Goal: Communication & Community: Answer question/provide support

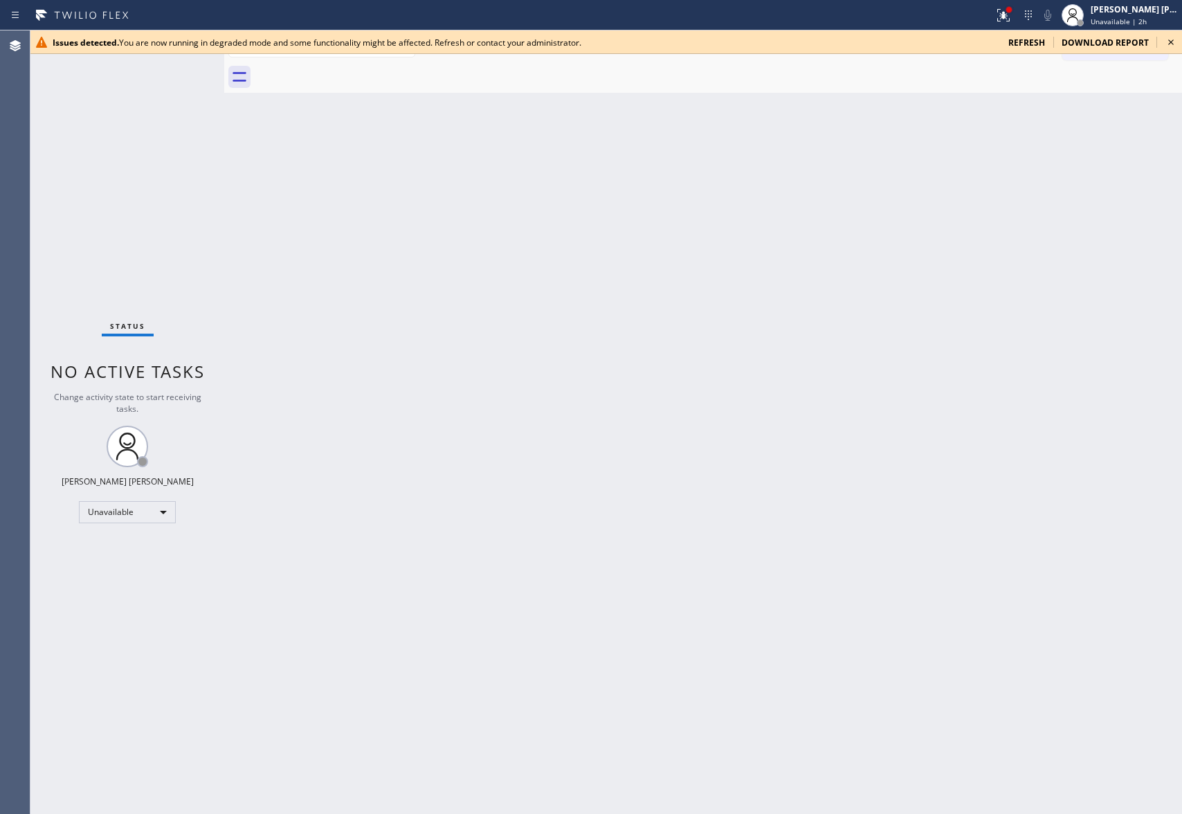
click at [1176, 43] on icon at bounding box center [1170, 42] width 17 height 17
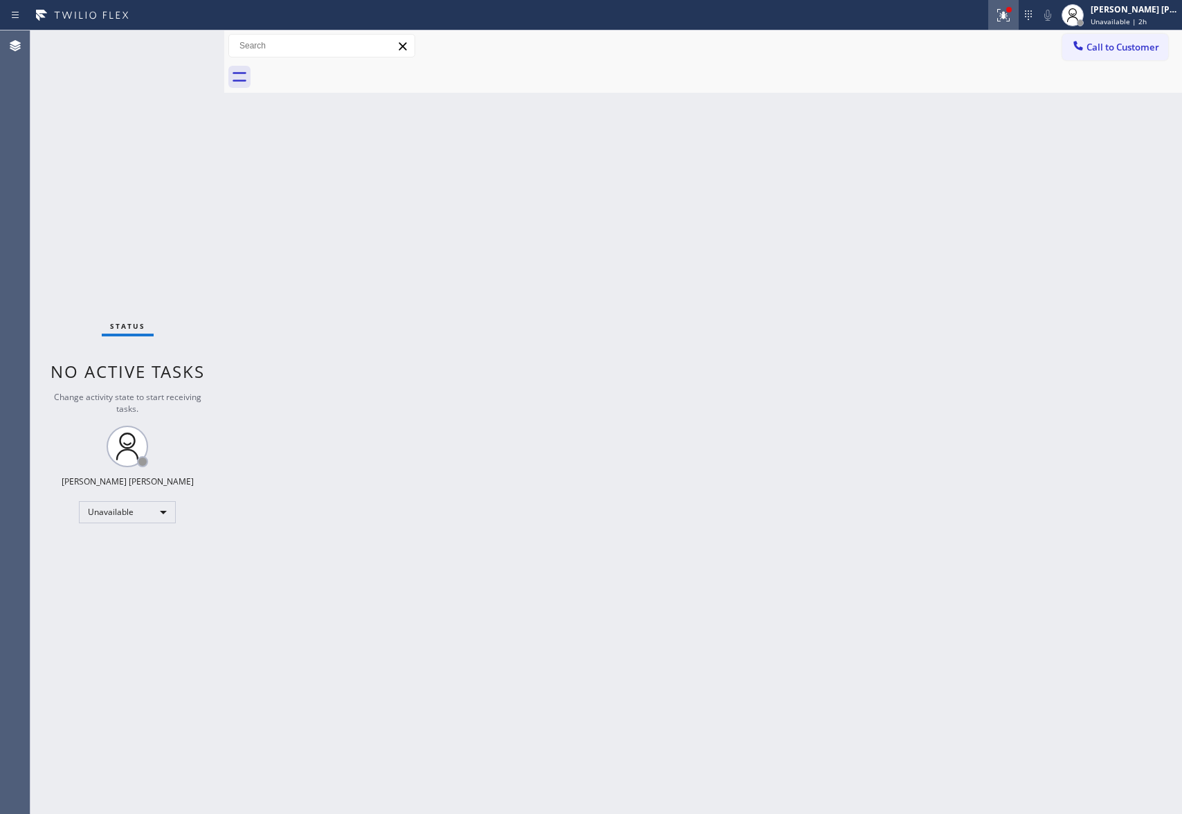
click at [1012, 15] on div at bounding box center [1003, 15] width 30 height 17
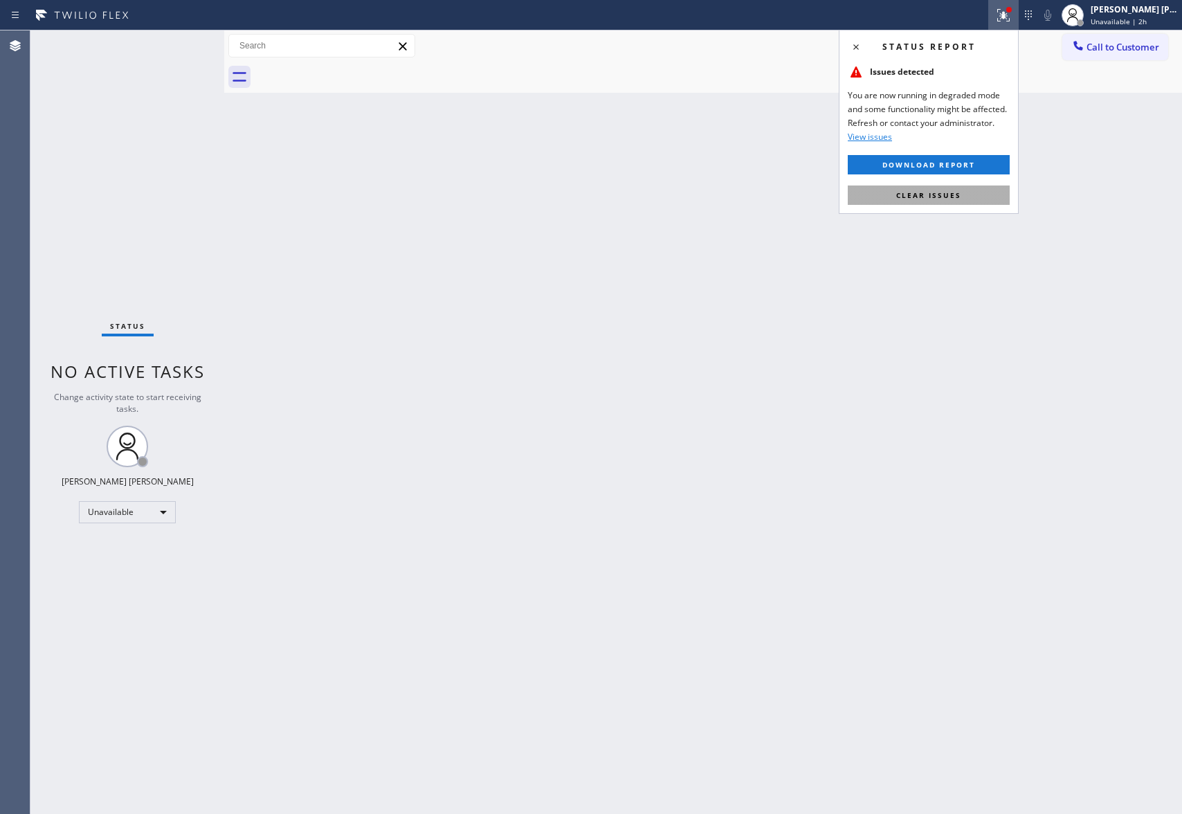
drag, startPoint x: 963, startPoint y: 191, endPoint x: 969, endPoint y: 203, distance: 13.3
click at [962, 191] on button "Clear issues" at bounding box center [929, 194] width 162 height 19
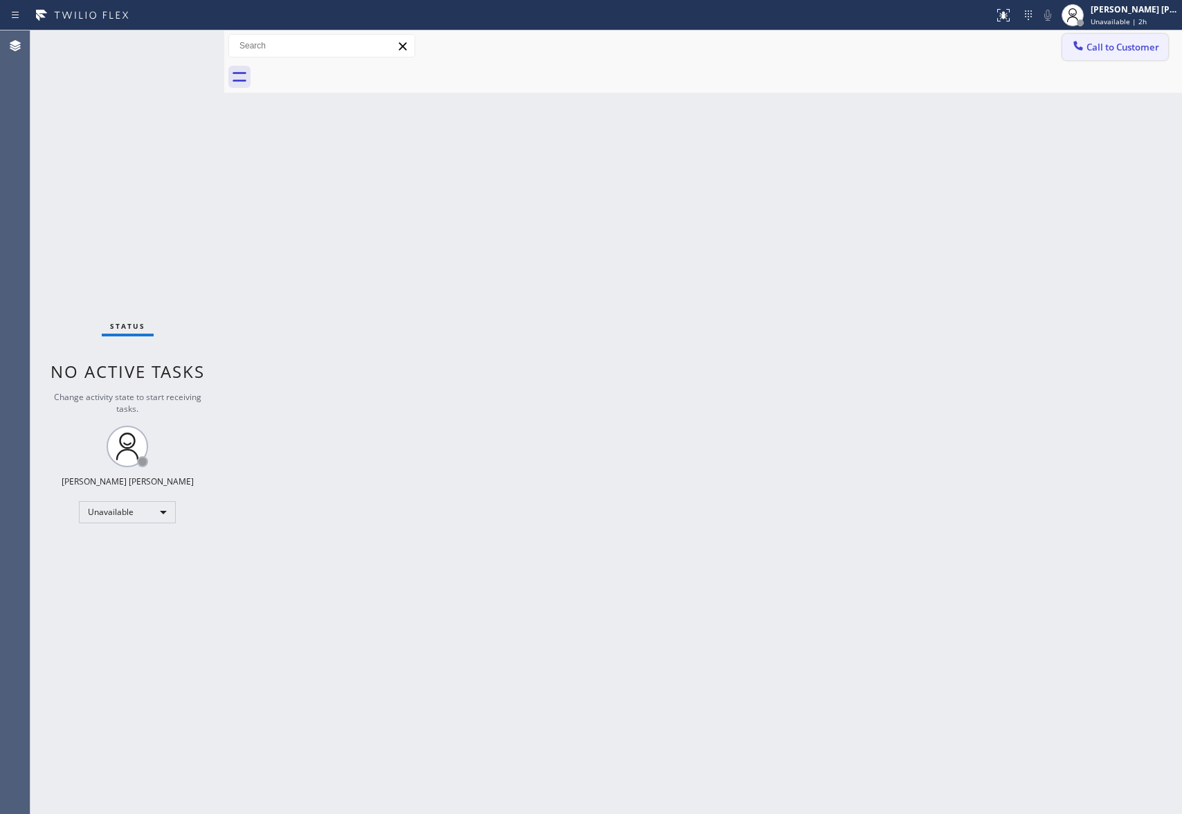
click at [1124, 53] on span "Call to Customer" at bounding box center [1122, 47] width 73 height 12
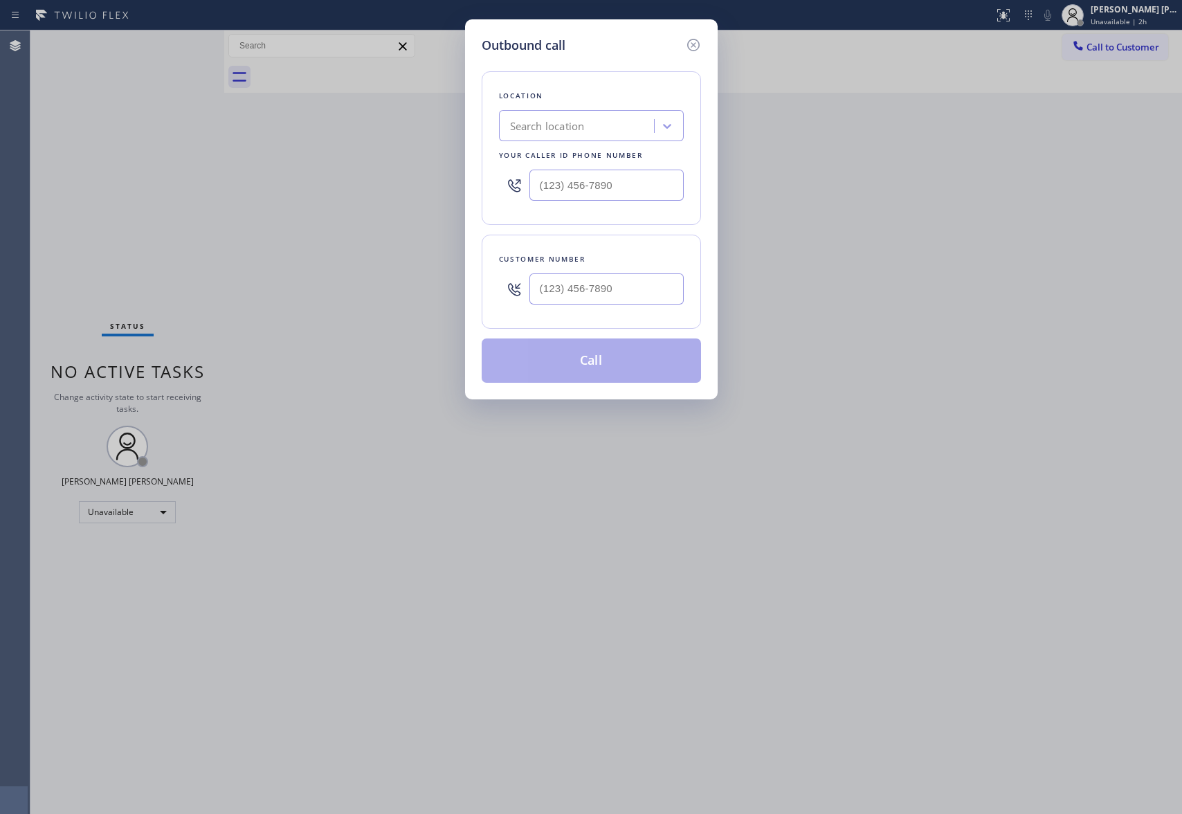
click at [547, 127] on div "Search location" at bounding box center [547, 126] width 75 height 16
type input "5 star appliance repair"
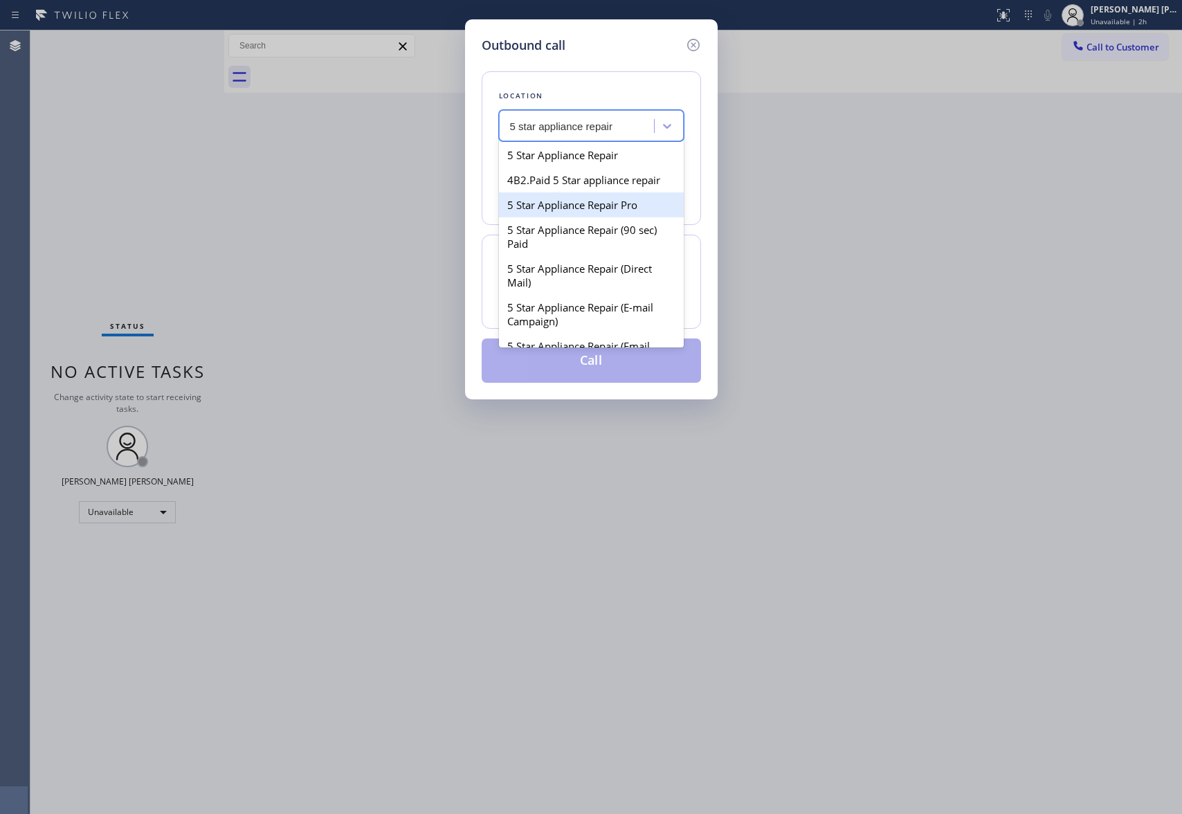
click at [596, 217] on div "5 Star Appliance Repair Pro" at bounding box center [591, 204] width 185 height 25
type input "[PHONE_NUMBER]"
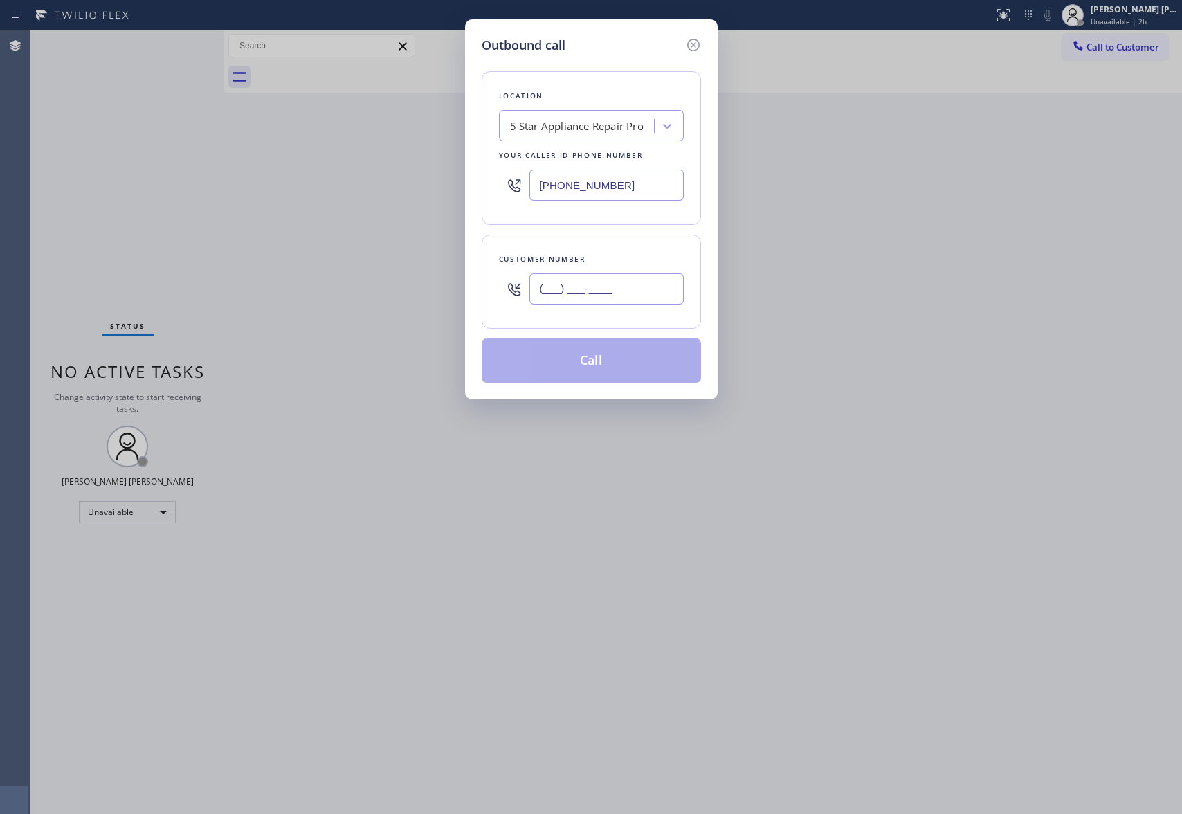
click at [626, 291] on input "(___) ___-____" at bounding box center [606, 288] width 154 height 31
paste input "714) 639-4186"
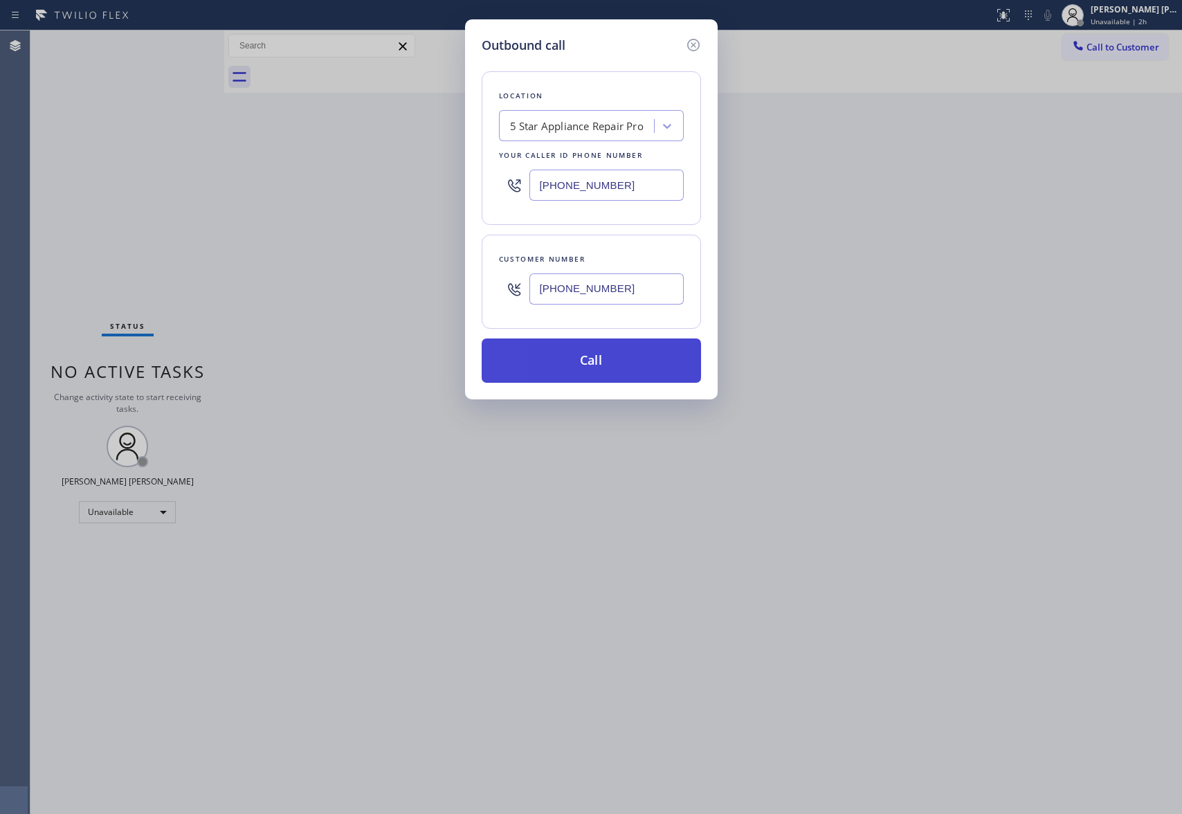
type input "[PHONE_NUMBER]"
click at [637, 363] on button "Call" at bounding box center [591, 360] width 219 height 44
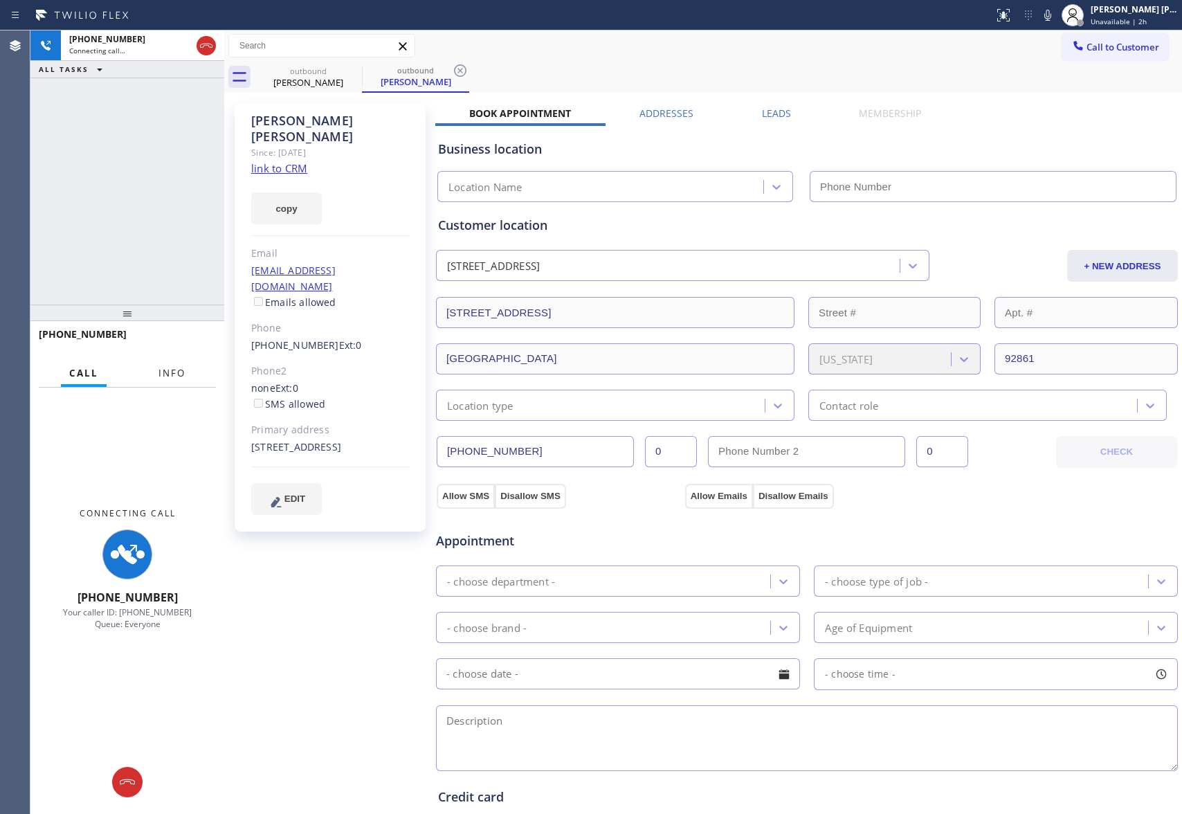
click at [172, 374] on span "Info" at bounding box center [171, 373] width 27 height 12
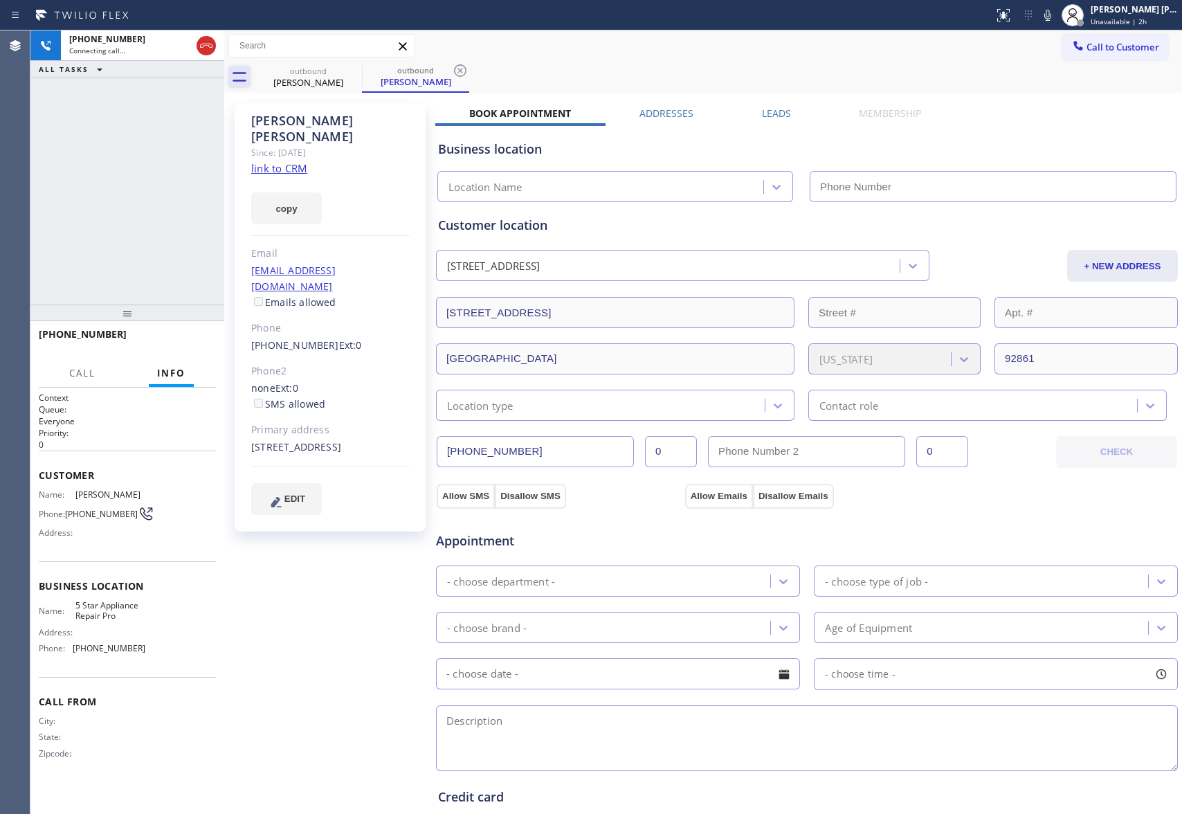
type input "[PHONE_NUMBER]"
click at [203, 47] on icon at bounding box center [206, 46] width 12 height 4
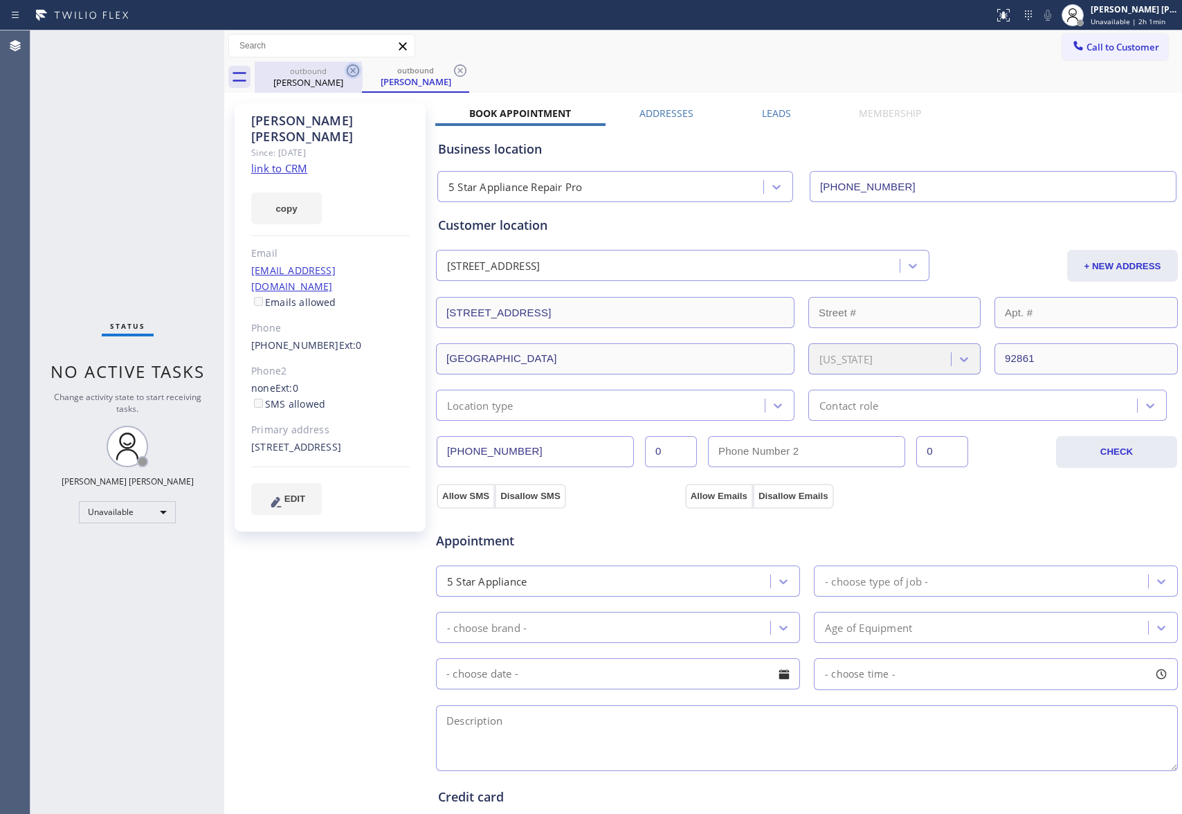
click at [358, 72] on icon at bounding box center [353, 70] width 12 height 12
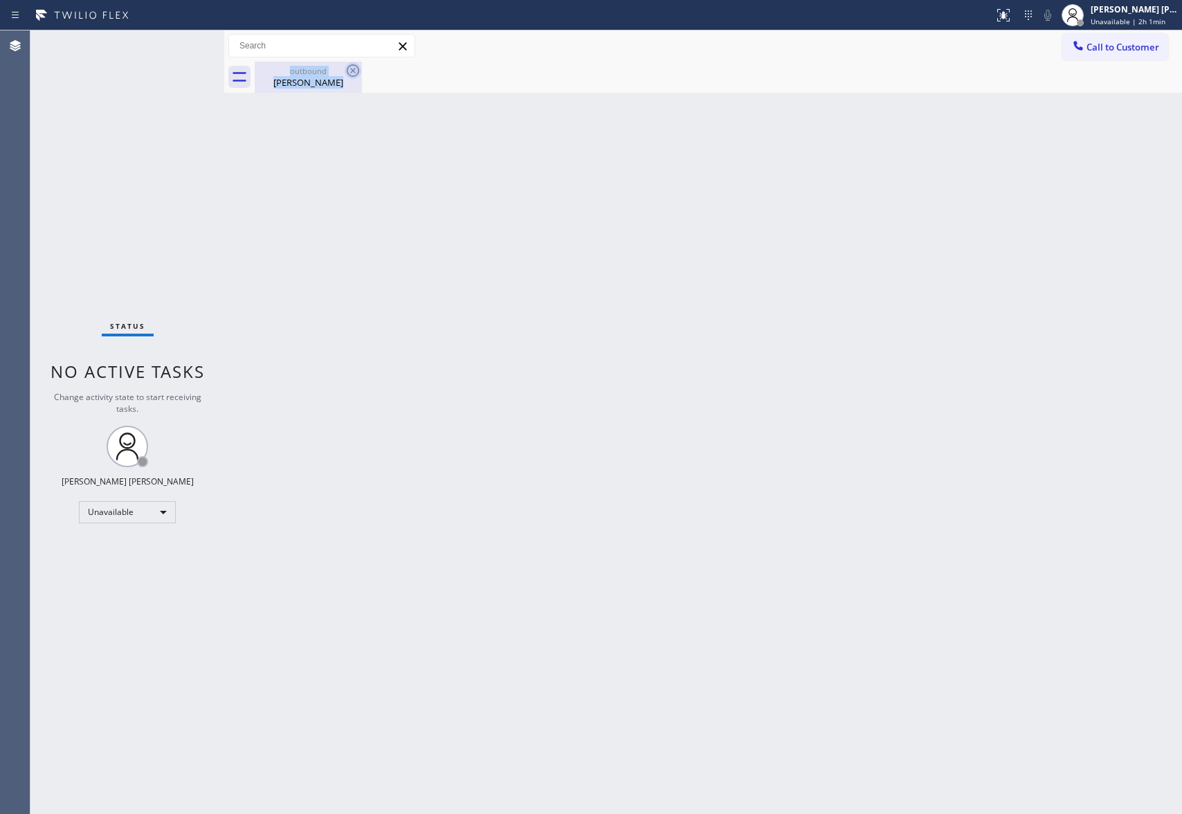
click at [358, 72] on div "outbound [PERSON_NAME]" at bounding box center [308, 77] width 107 height 31
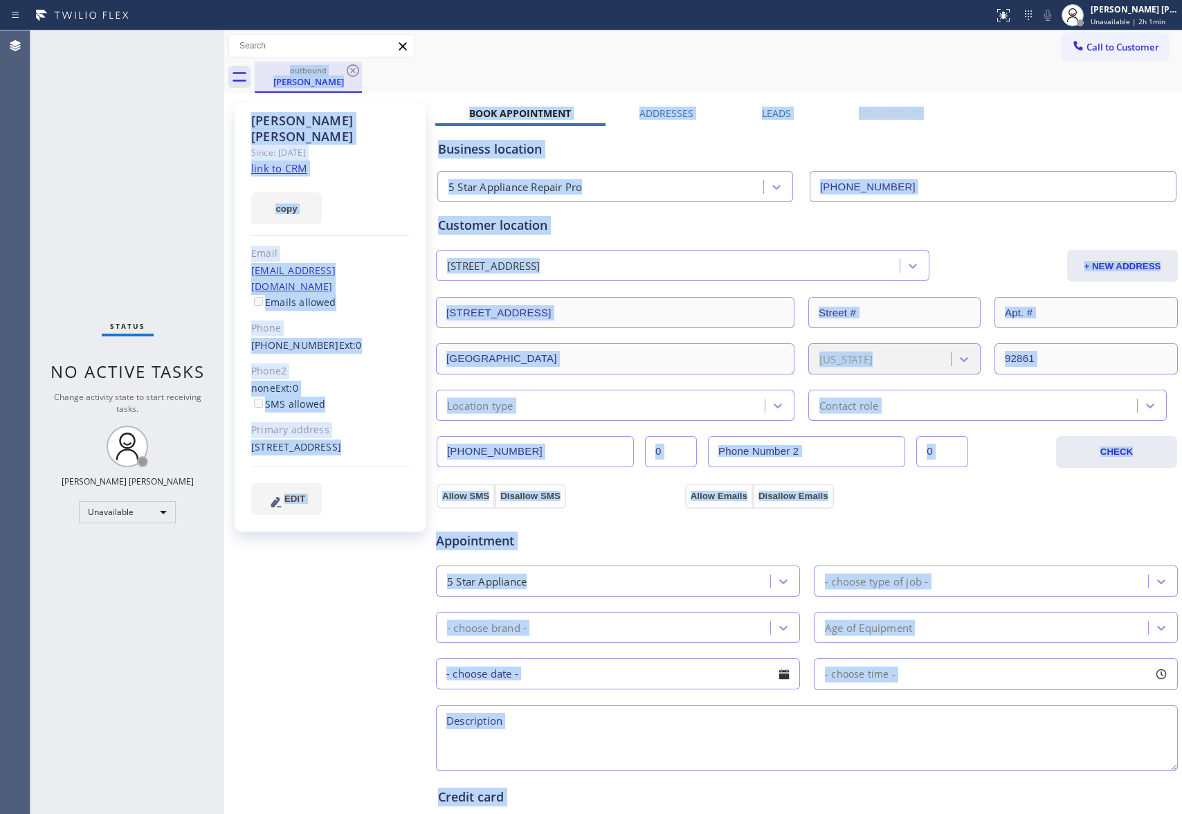
click at [329, 73] on div "outbound" at bounding box center [308, 70] width 104 height 10
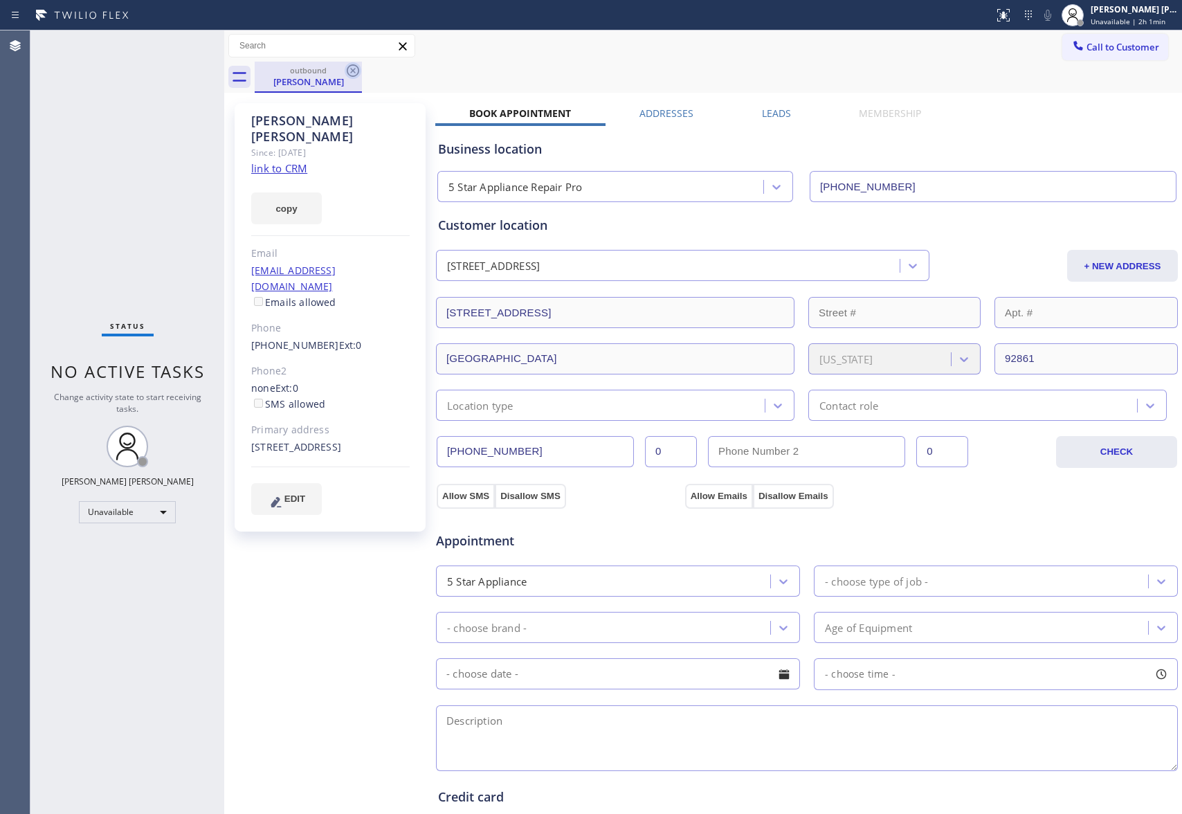
click at [358, 73] on icon at bounding box center [353, 70] width 17 height 17
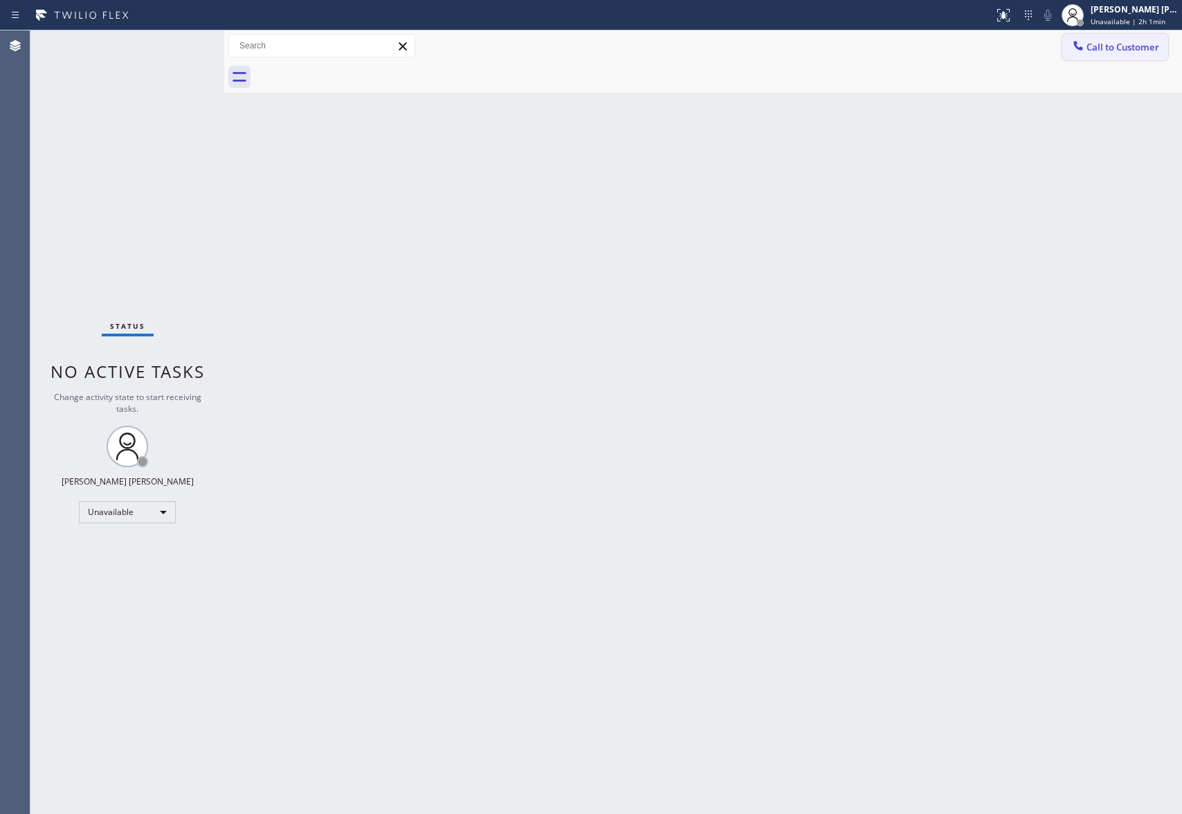
click at [1129, 47] on span "Call to Customer" at bounding box center [1122, 47] width 73 height 12
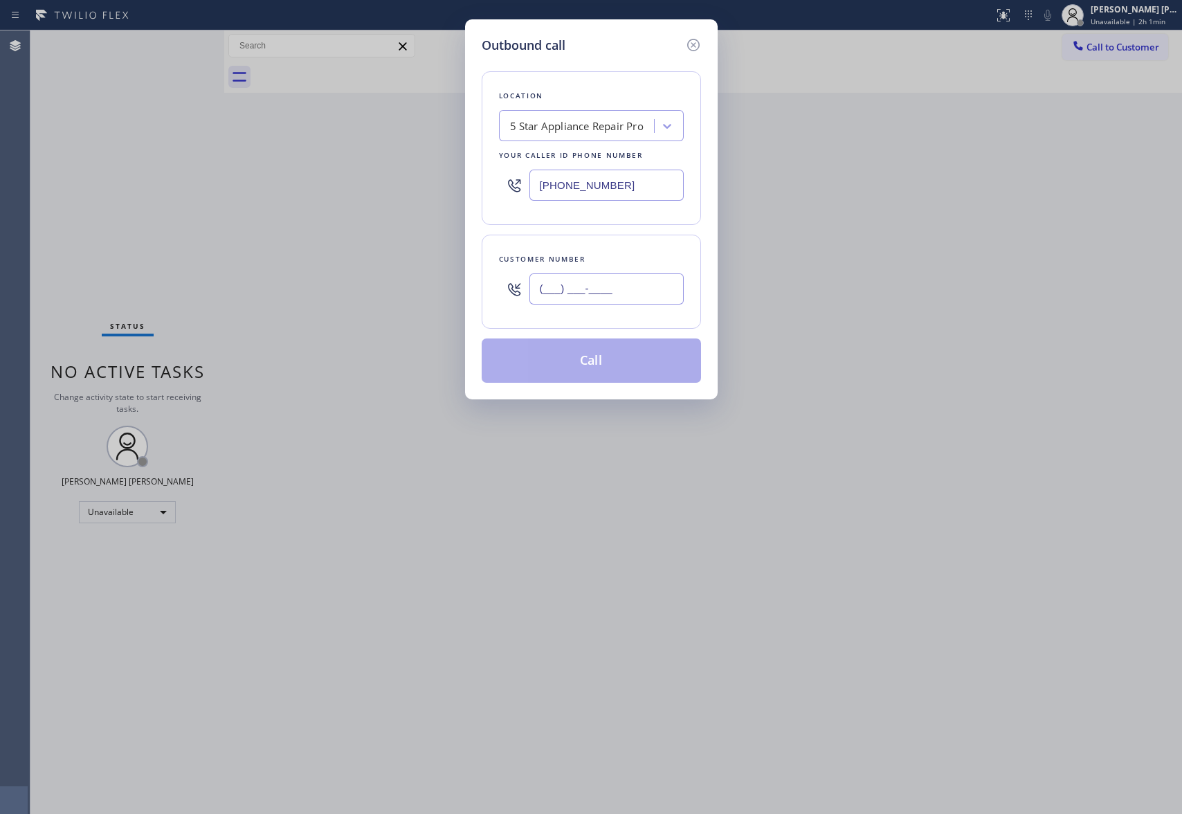
click at [612, 291] on input "(___) ___-____" at bounding box center [606, 288] width 154 height 31
paste input "562) 268-4408"
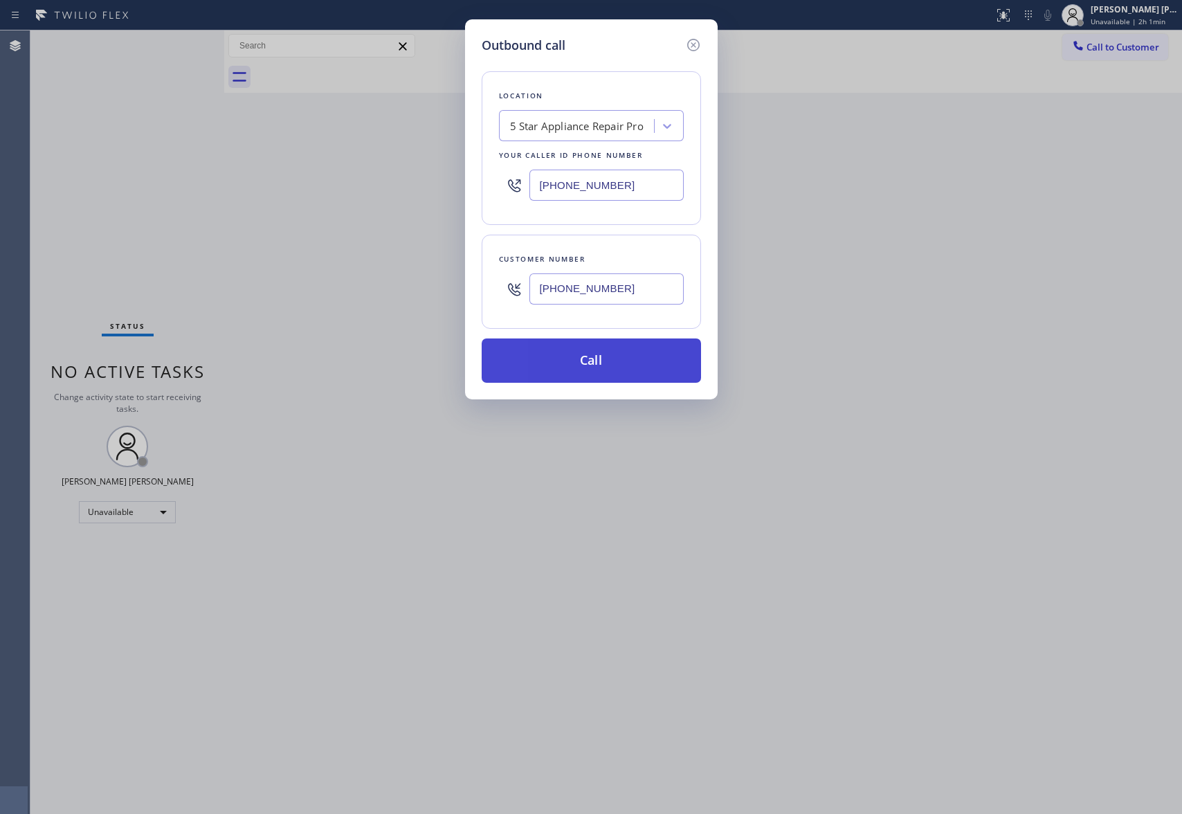
type input "[PHONE_NUMBER]"
click at [598, 361] on button "Call" at bounding box center [591, 360] width 219 height 44
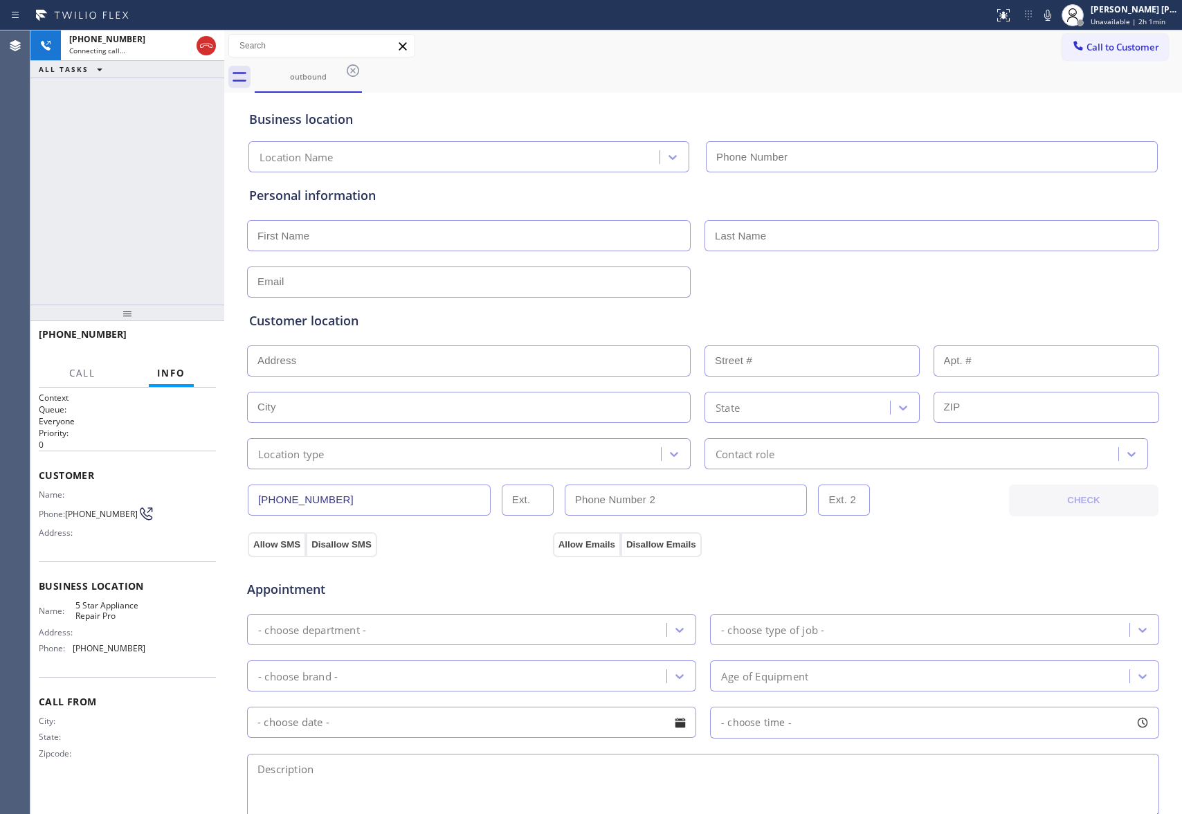
type input "[PHONE_NUMBER]"
drag, startPoint x: 191, startPoint y: 347, endPoint x: 149, endPoint y: 349, distance: 41.6
click at [183, 342] on button "HANG UP" at bounding box center [184, 340] width 64 height 19
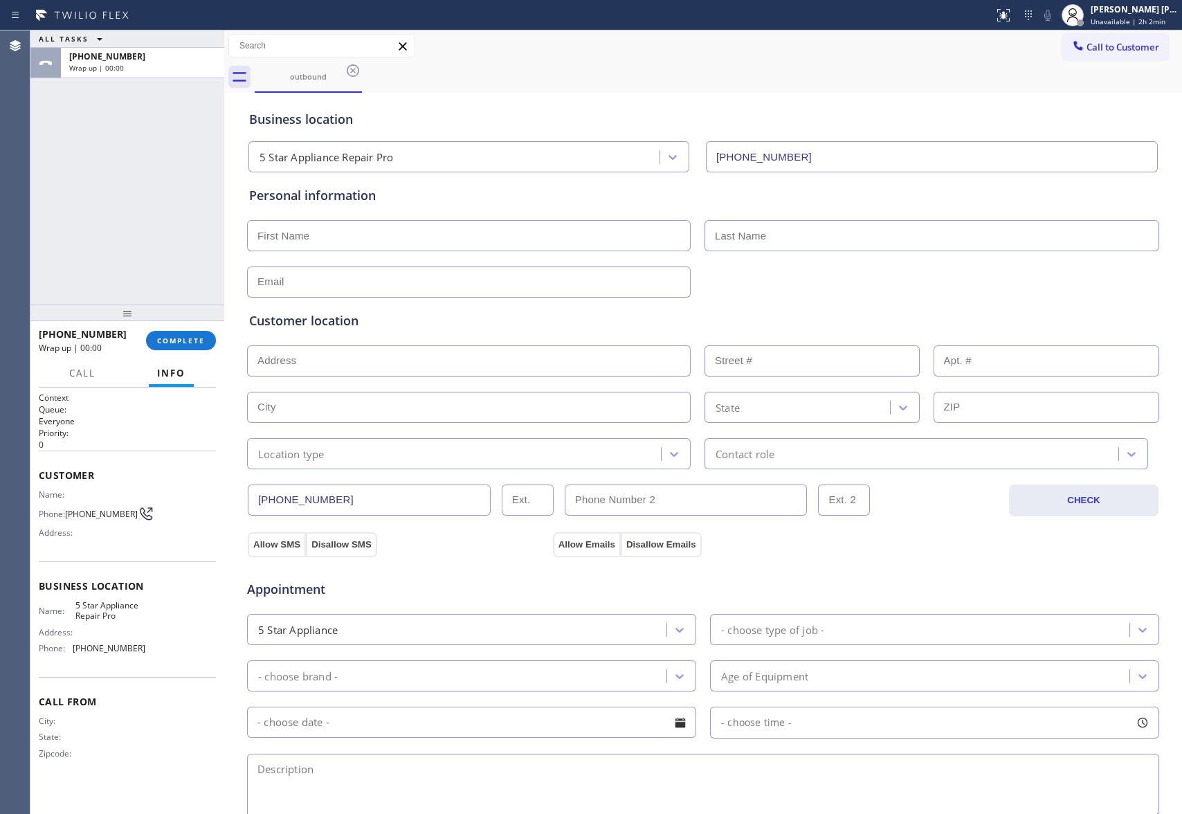
click at [347, 71] on icon at bounding box center [353, 70] width 12 height 12
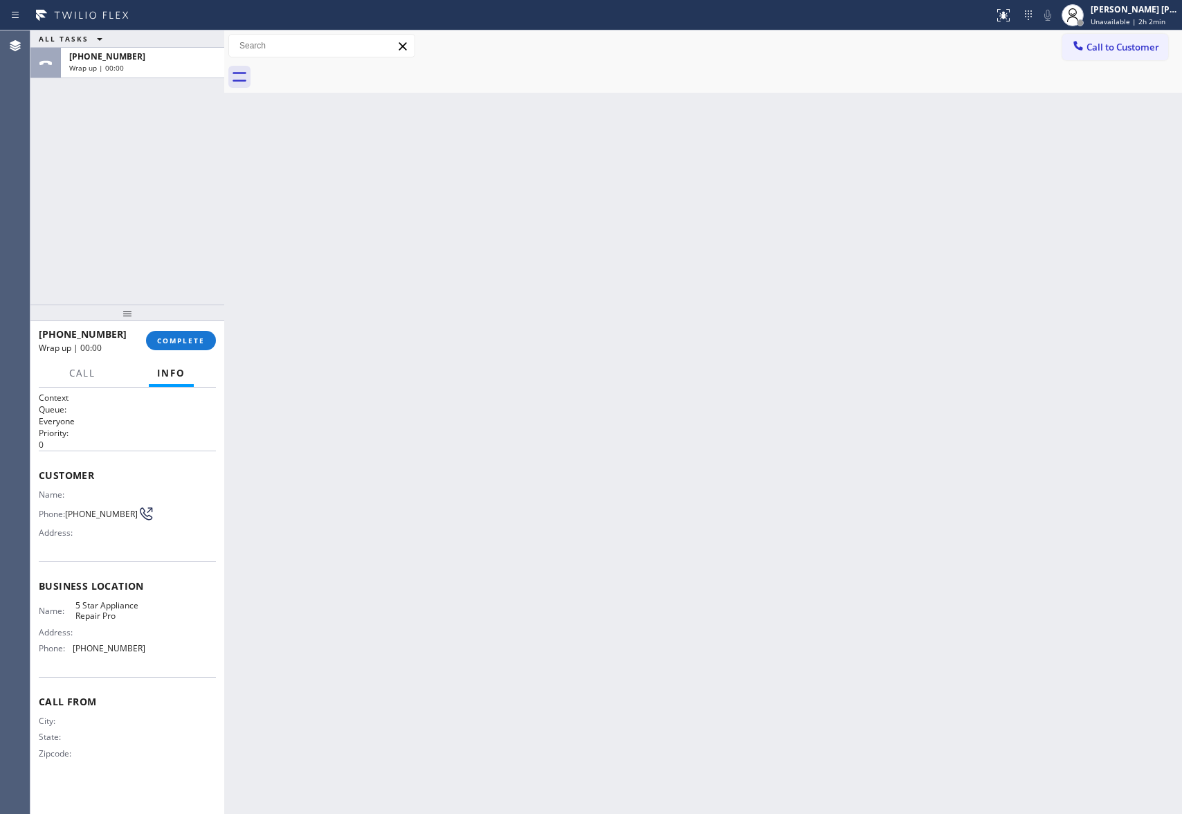
click at [349, 71] on div at bounding box center [718, 77] width 927 height 31
drag, startPoint x: 349, startPoint y: 71, endPoint x: 177, endPoint y: 358, distance: 335.1
click at [347, 75] on div at bounding box center [718, 77] width 927 height 31
click at [185, 328] on div "[PHONE_NUMBER] Wrap up | 00:00 COMPLETE" at bounding box center [127, 340] width 177 height 36
click at [185, 332] on button "COMPLETE" at bounding box center [181, 340] width 70 height 19
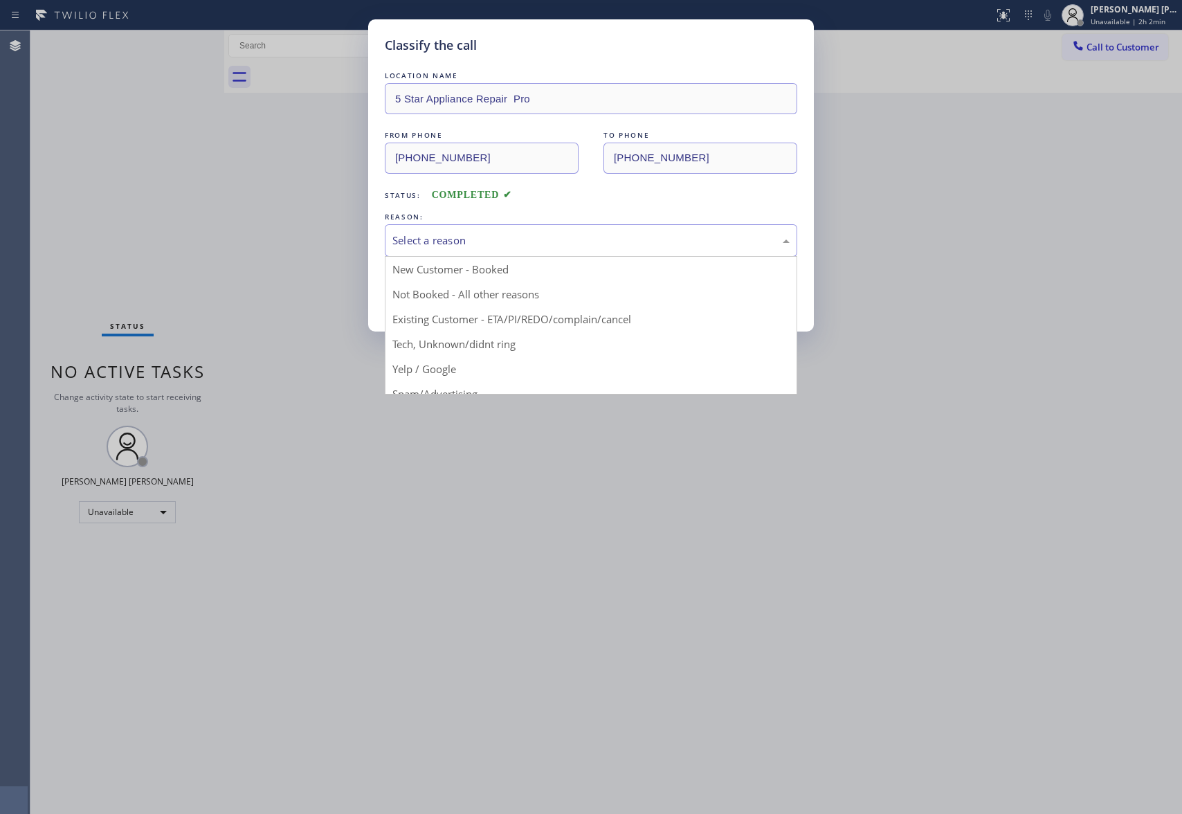
click at [560, 241] on div "Select a reason" at bounding box center [590, 240] width 397 height 16
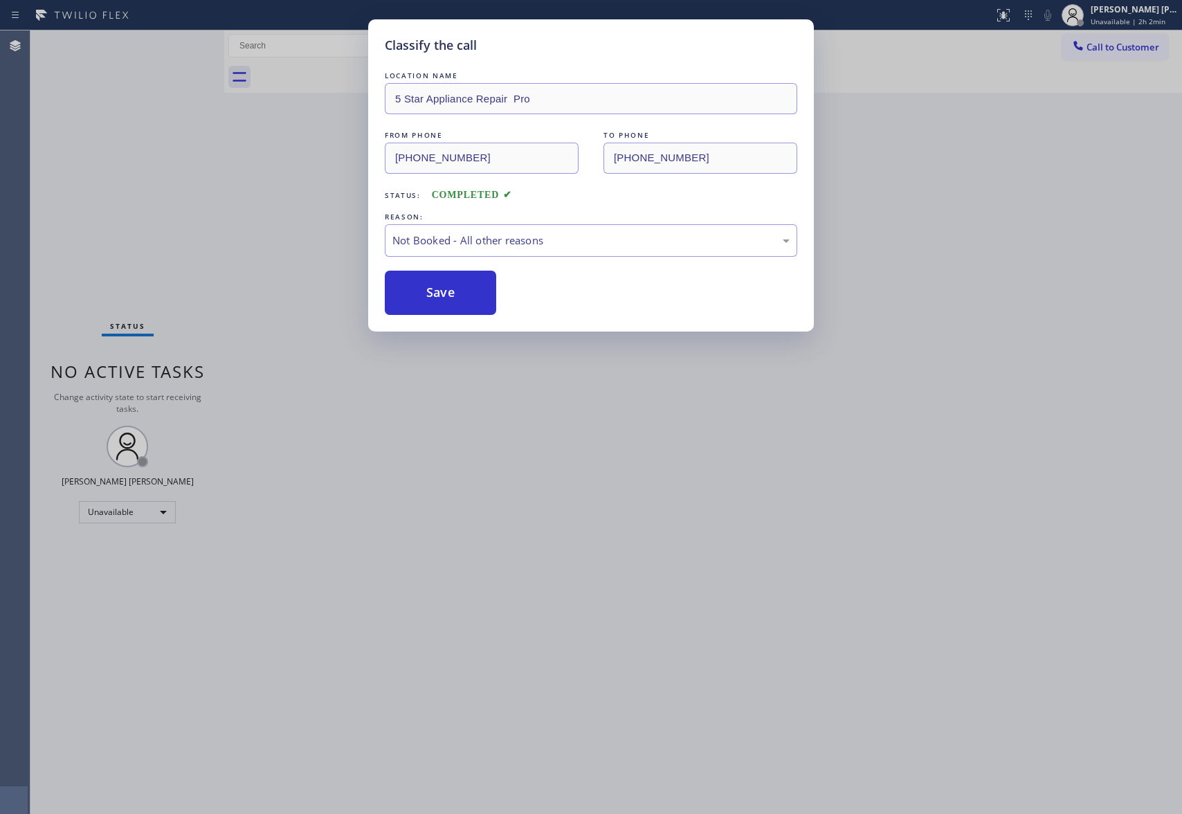
click at [415, 286] on button "Save" at bounding box center [440, 293] width 111 height 44
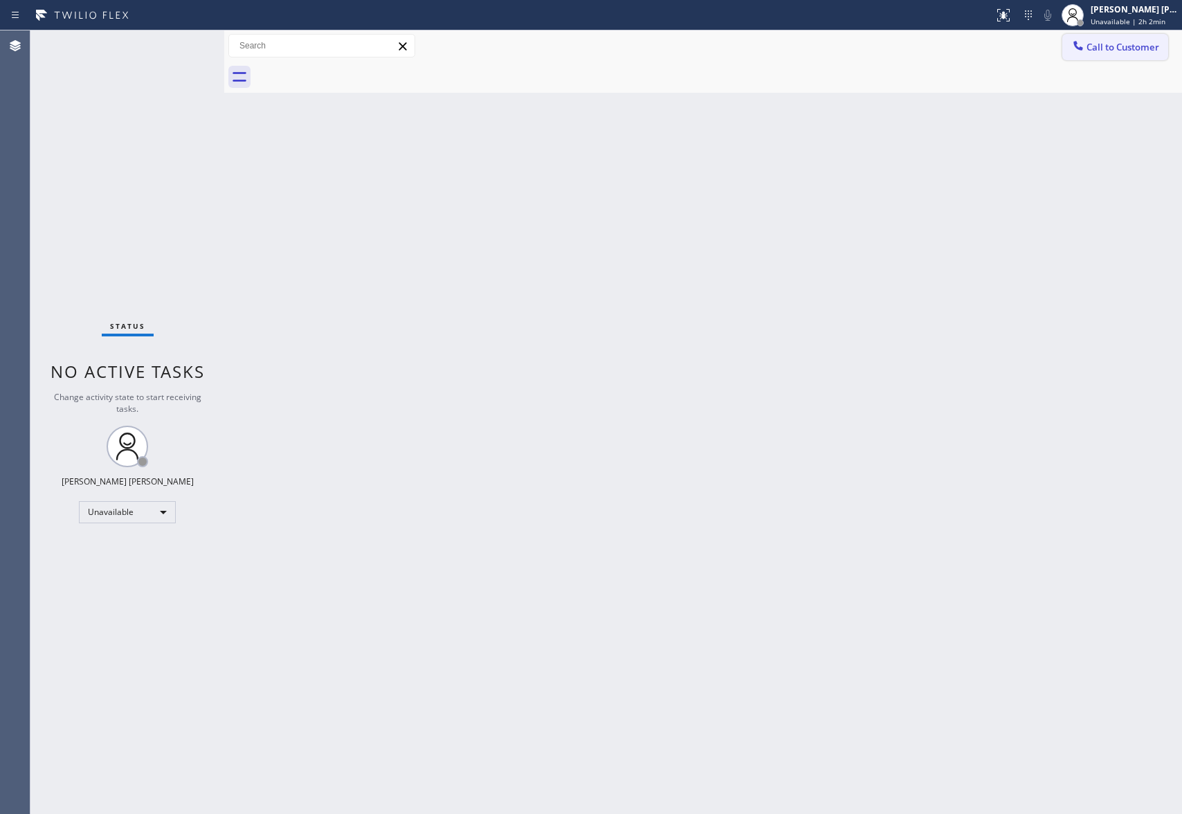
click at [1135, 51] on span "Call to Customer" at bounding box center [1122, 47] width 73 height 12
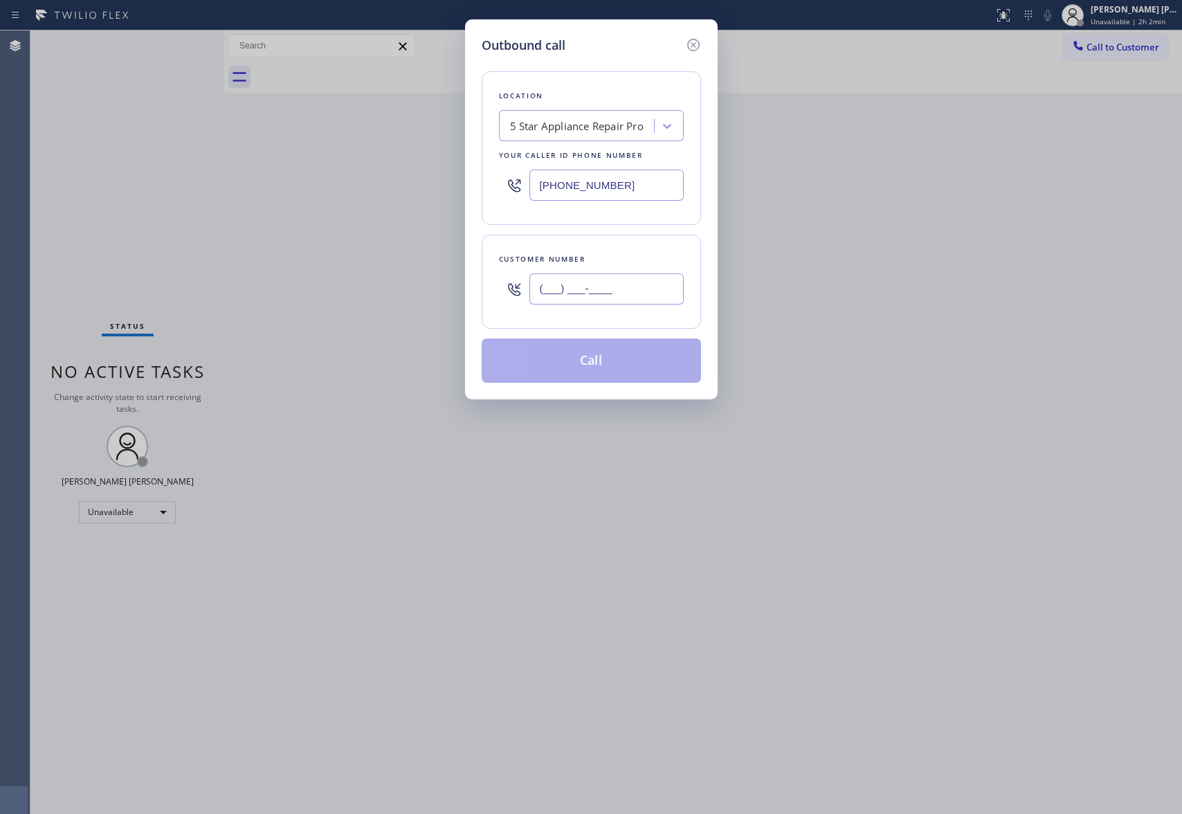
click at [614, 286] on input "(___) ___-____" at bounding box center [606, 288] width 154 height 31
paste input "650) 964-1323"
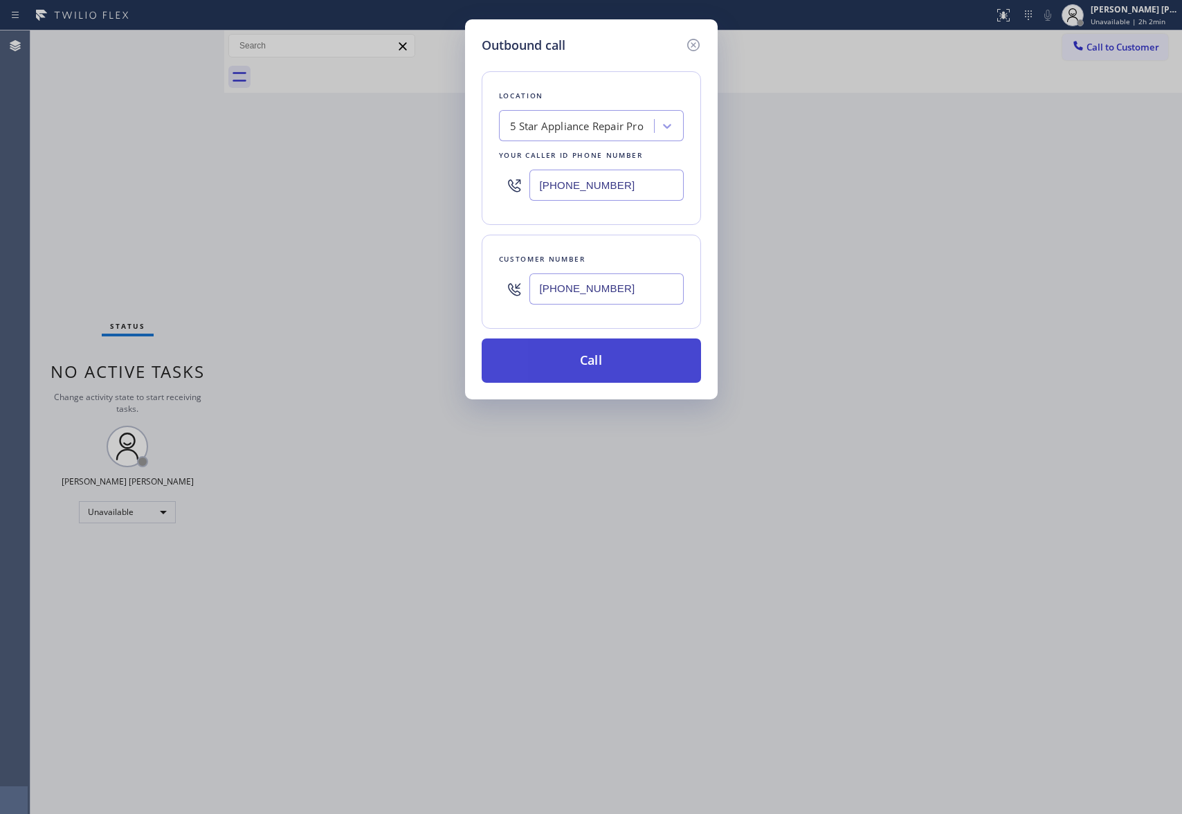
type input "[PHONE_NUMBER]"
drag, startPoint x: 593, startPoint y: 360, endPoint x: 50, endPoint y: 198, distance: 566.8
click at [593, 360] on button "Call" at bounding box center [591, 360] width 219 height 44
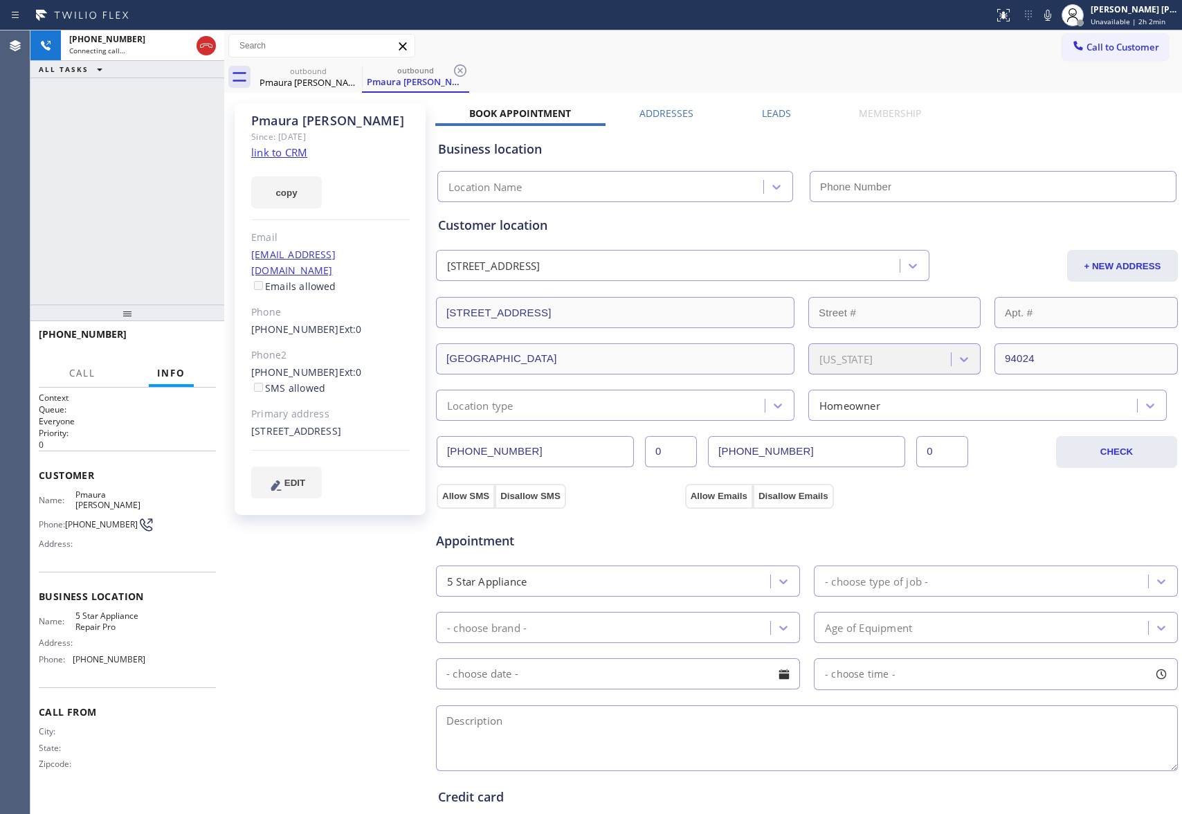
type input "[PHONE_NUMBER]"
click at [208, 40] on icon at bounding box center [206, 45] width 17 height 17
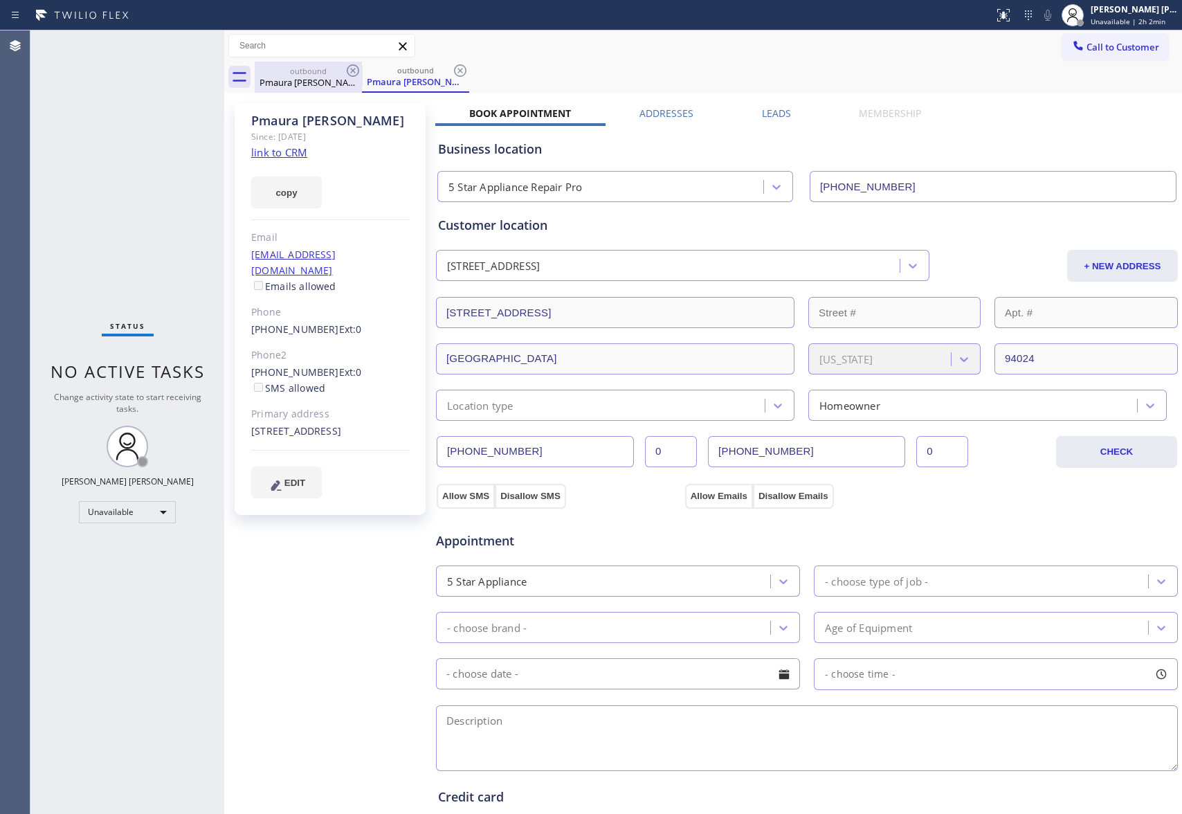
click at [336, 82] on div "Pmaura [PERSON_NAME]" at bounding box center [308, 82] width 104 height 12
click at [347, 69] on icon at bounding box center [353, 70] width 12 height 12
click at [0, 0] on icon at bounding box center [0, 0] width 0 height 0
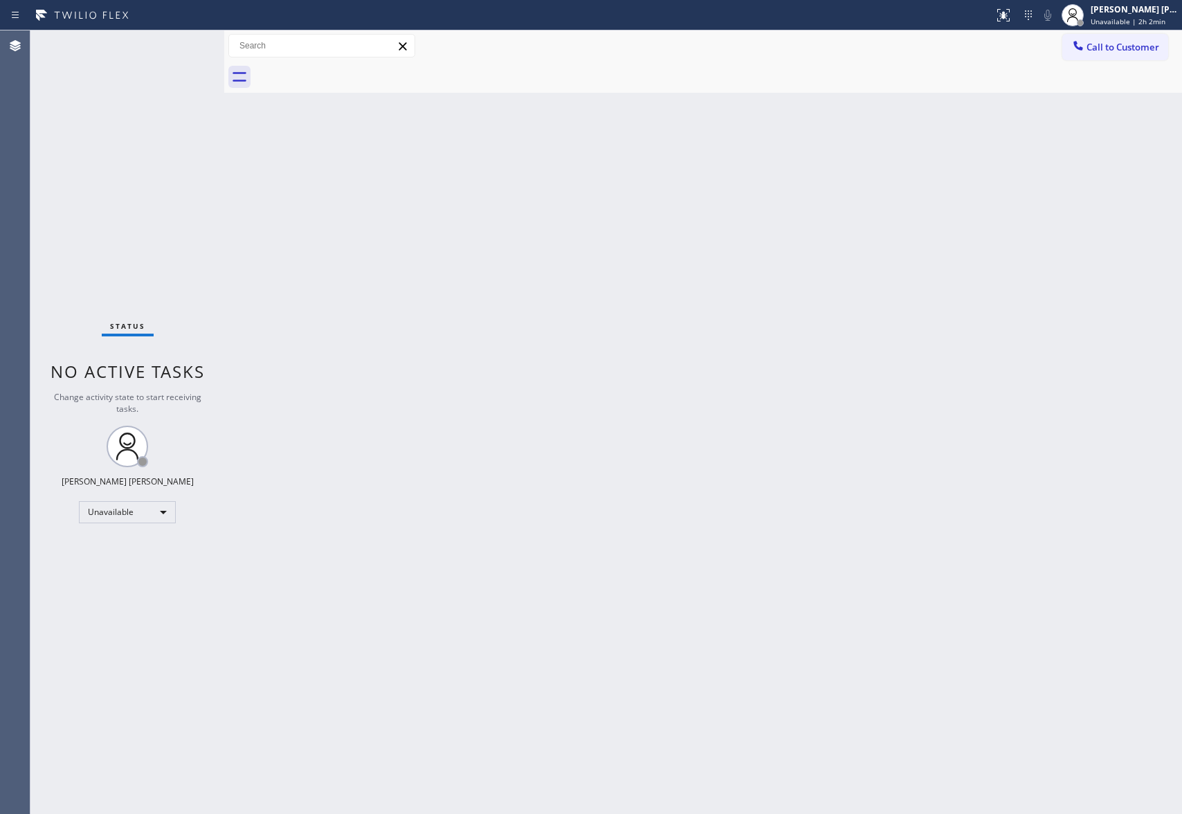
click at [347, 69] on div at bounding box center [718, 77] width 927 height 31
click at [1138, 48] on span "Call to Customer" at bounding box center [1122, 47] width 73 height 12
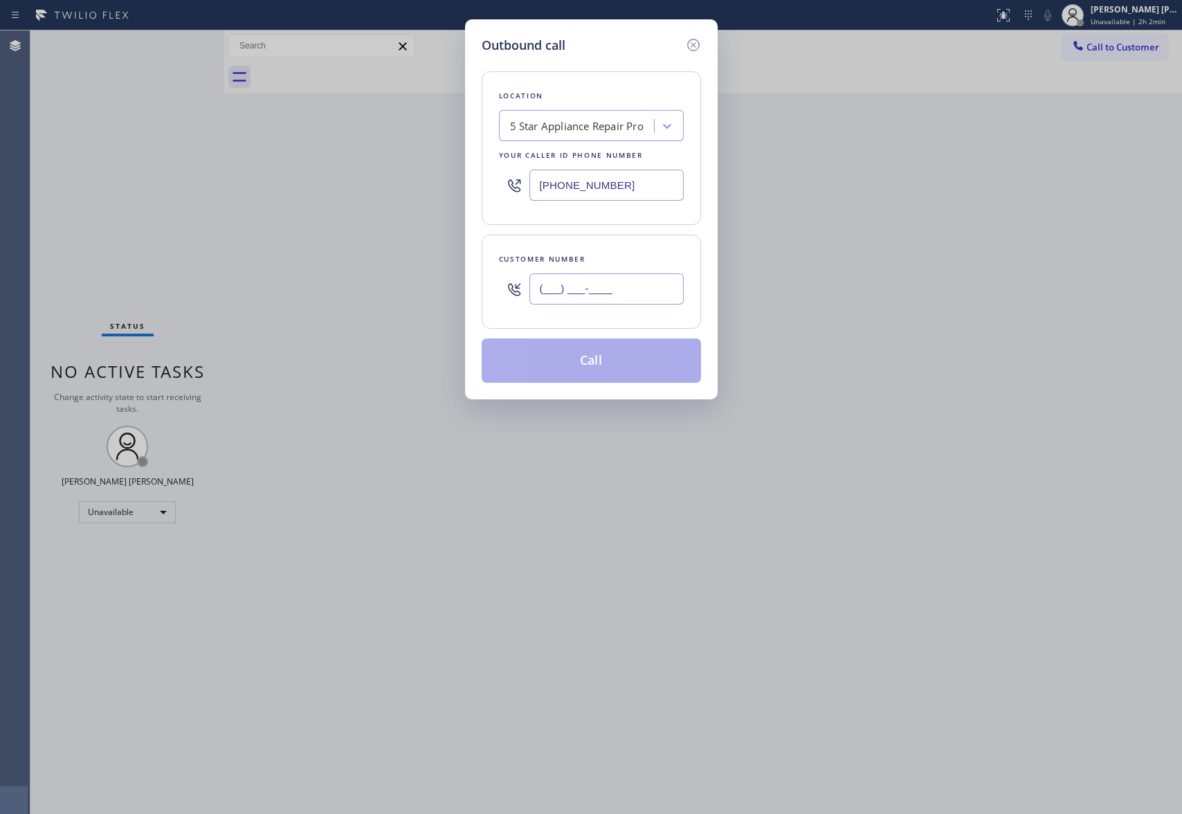
click at [616, 285] on input "(___) ___-____" at bounding box center [606, 288] width 154 height 31
paste input "415) 931-9099"
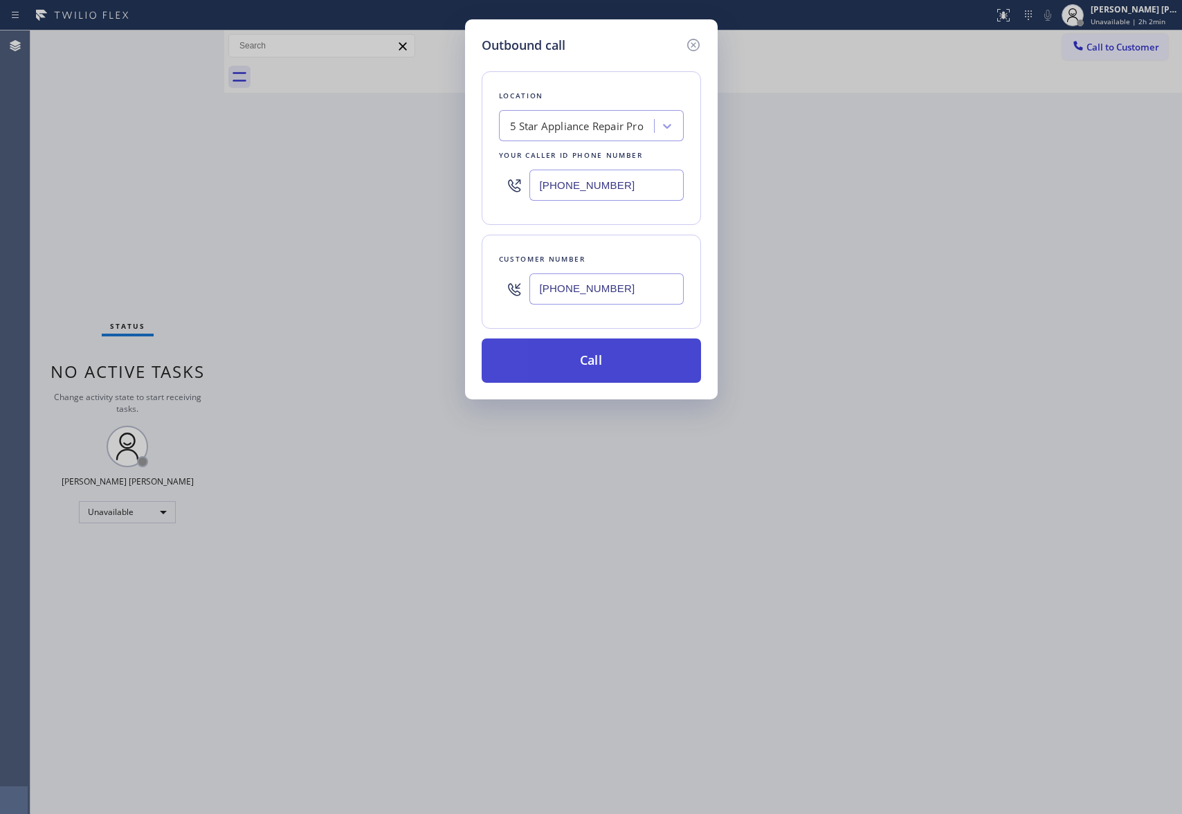
type input "[PHONE_NUMBER]"
click at [584, 363] on button "Call" at bounding box center [591, 360] width 219 height 44
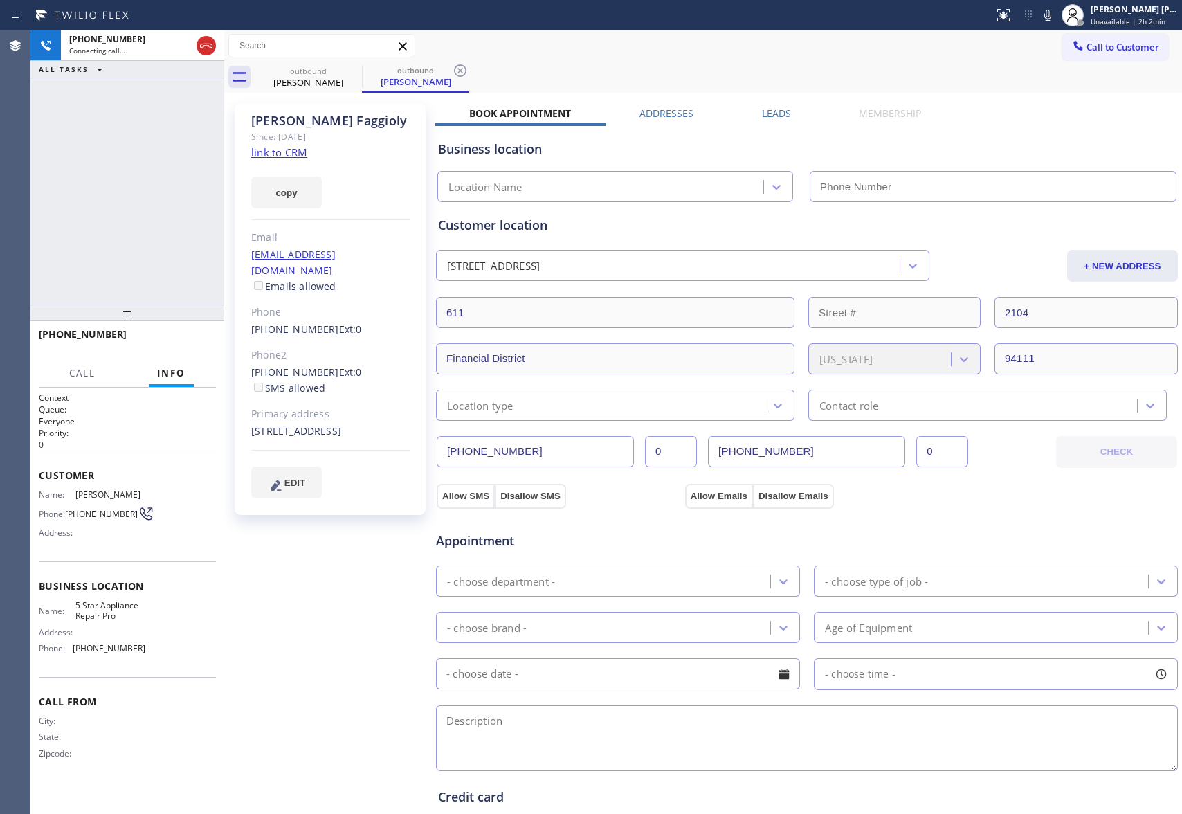
type input "[PHONE_NUMBER]"
click at [192, 338] on span "HANG UP" at bounding box center [184, 341] width 42 height 10
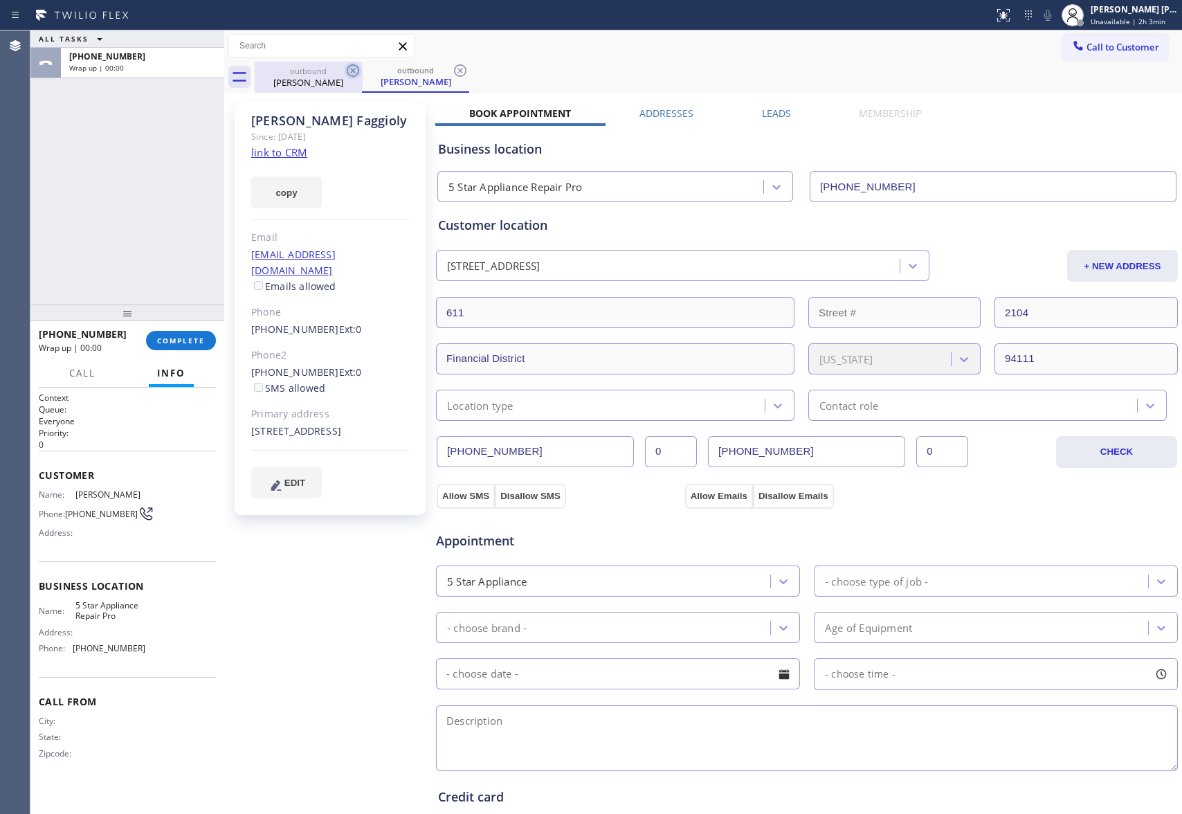
click at [346, 73] on icon at bounding box center [353, 70] width 17 height 17
click at [452, 73] on icon at bounding box center [460, 70] width 17 height 17
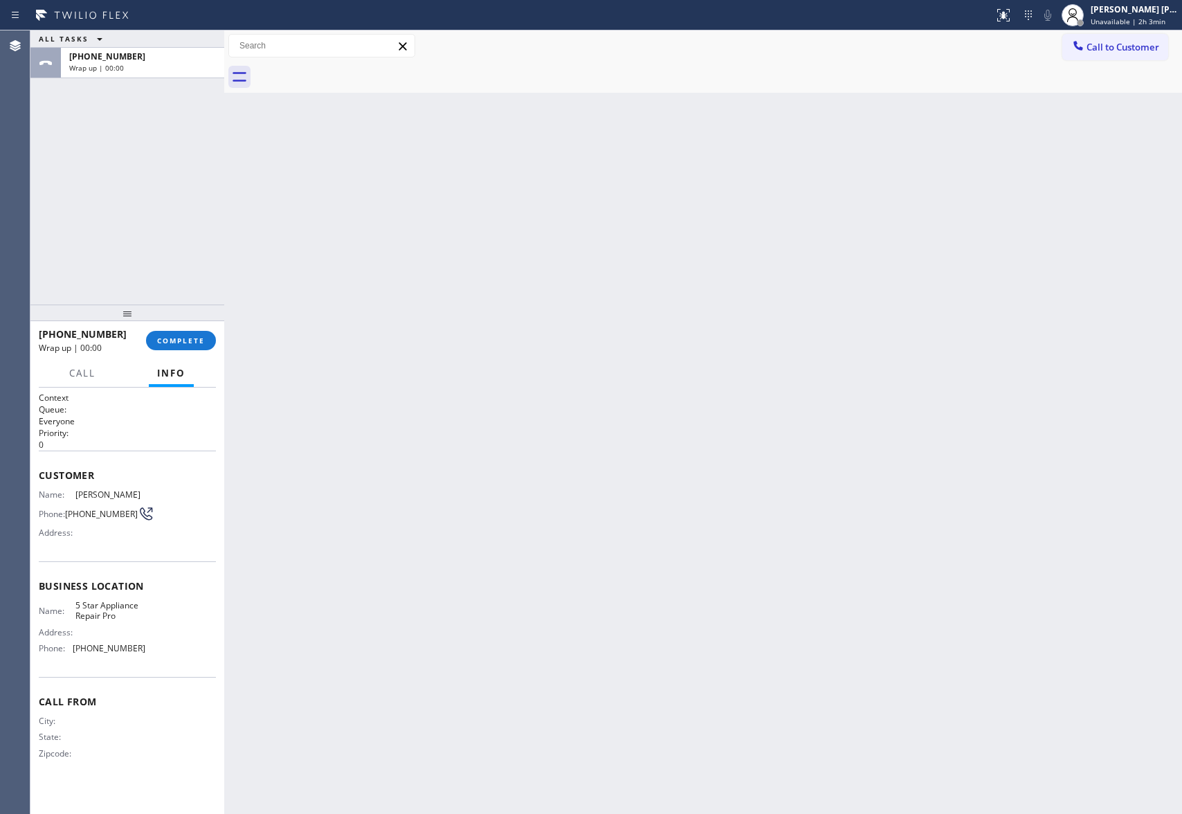
click at [346, 73] on div at bounding box center [718, 77] width 927 height 31
click at [191, 328] on div "[PHONE_NUMBER] Wrap up | 00:00 COMPLETE" at bounding box center [127, 340] width 177 height 36
click at [195, 344] on span "COMPLETE" at bounding box center [181, 341] width 48 height 10
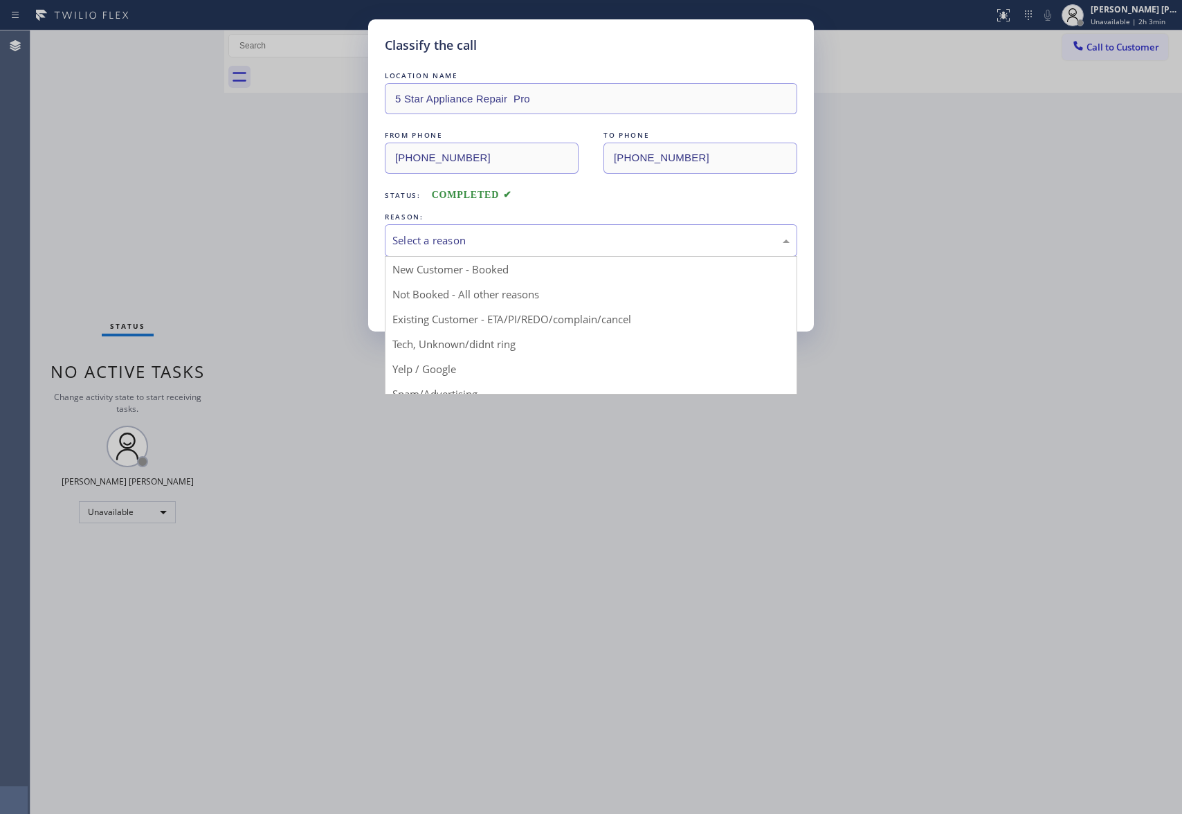
click at [585, 228] on div "Select a reason" at bounding box center [591, 240] width 412 height 33
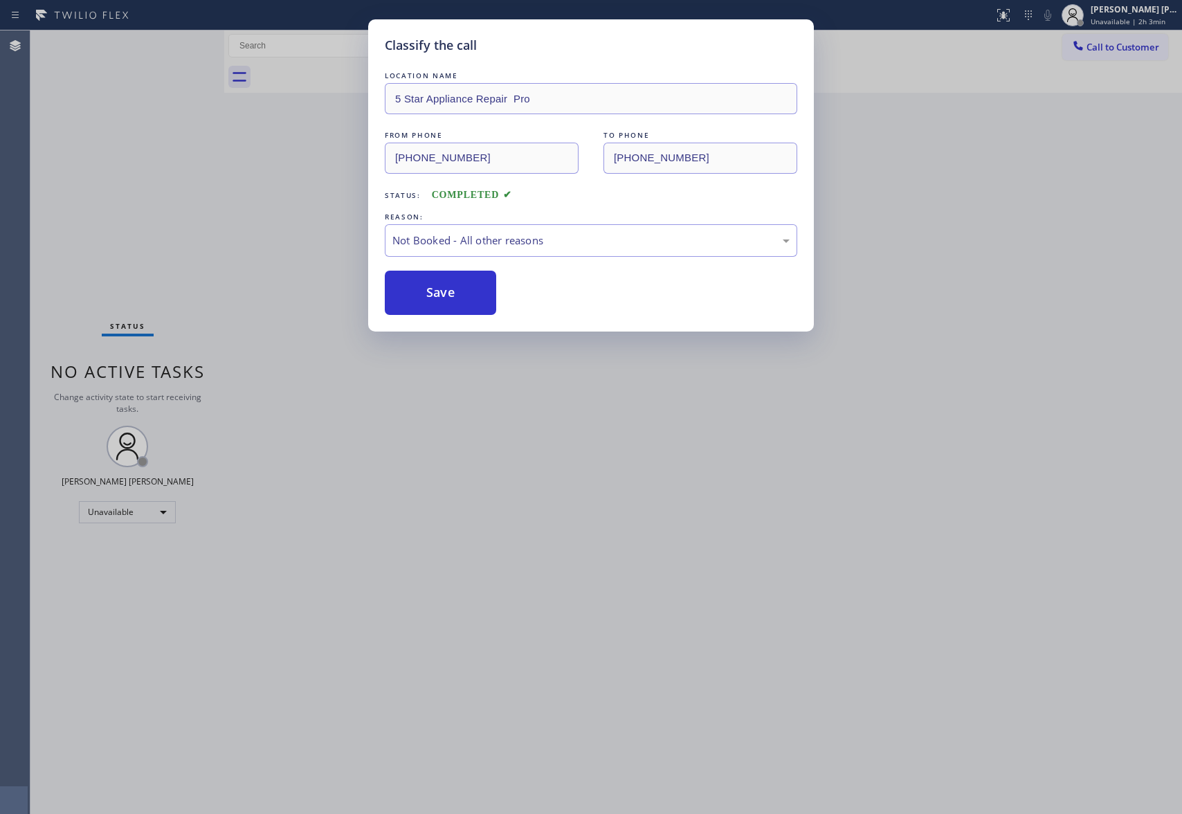
click at [424, 291] on button "Save" at bounding box center [440, 293] width 111 height 44
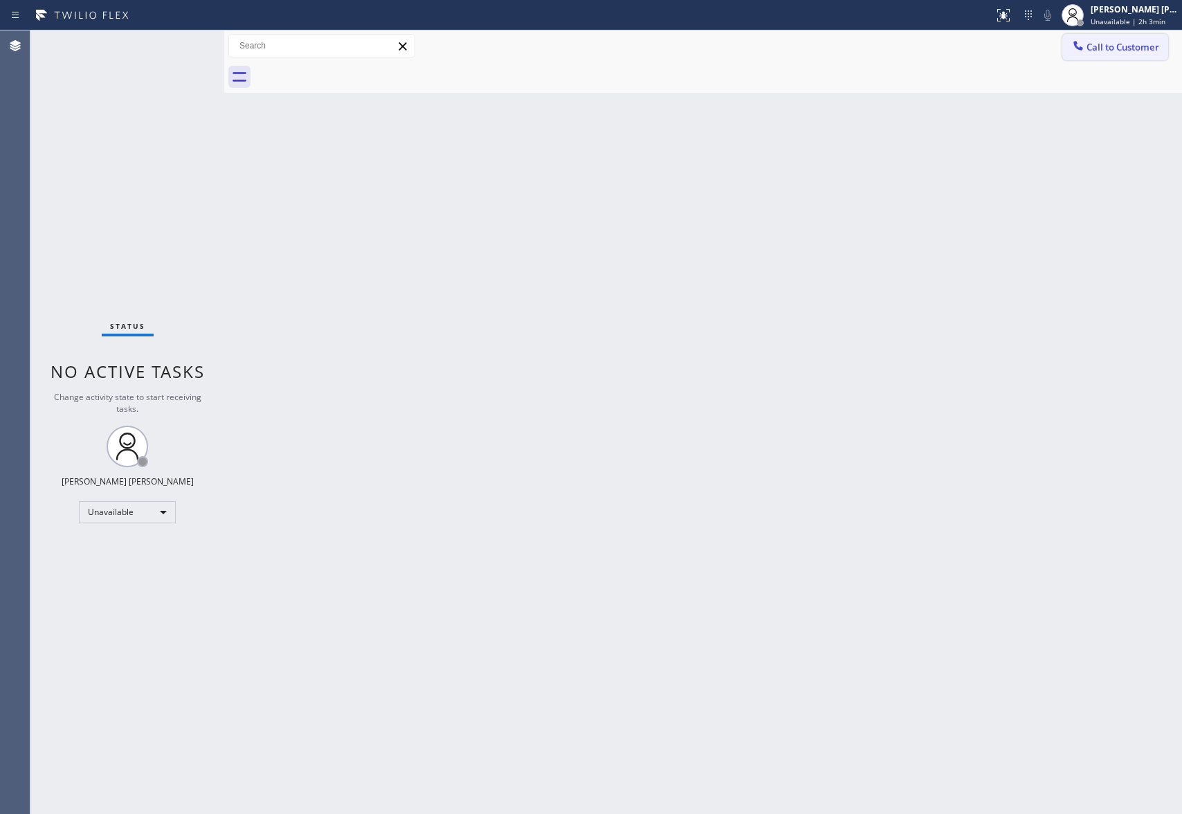
click at [1140, 50] on span "Call to Customer" at bounding box center [1122, 47] width 73 height 12
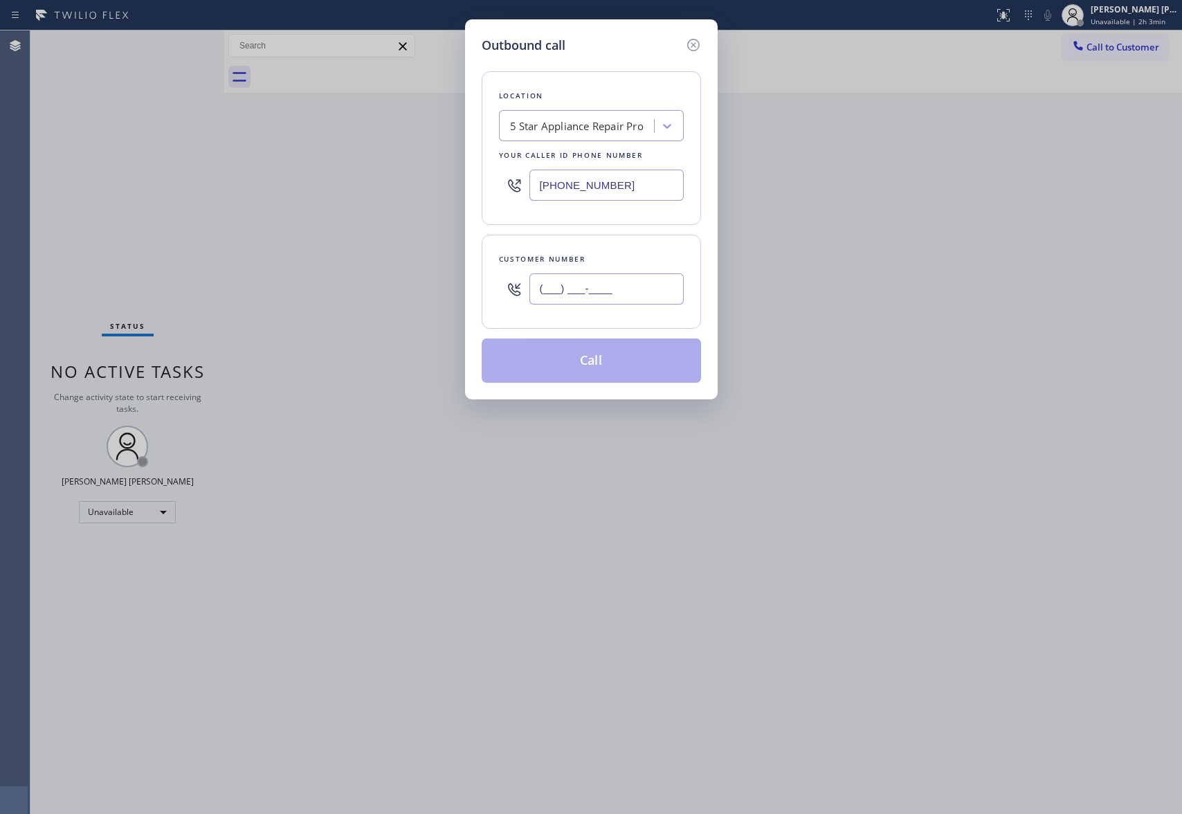
click at [651, 293] on input "(___) ___-____" at bounding box center [606, 288] width 154 height 31
paste input "213) 675-7683"
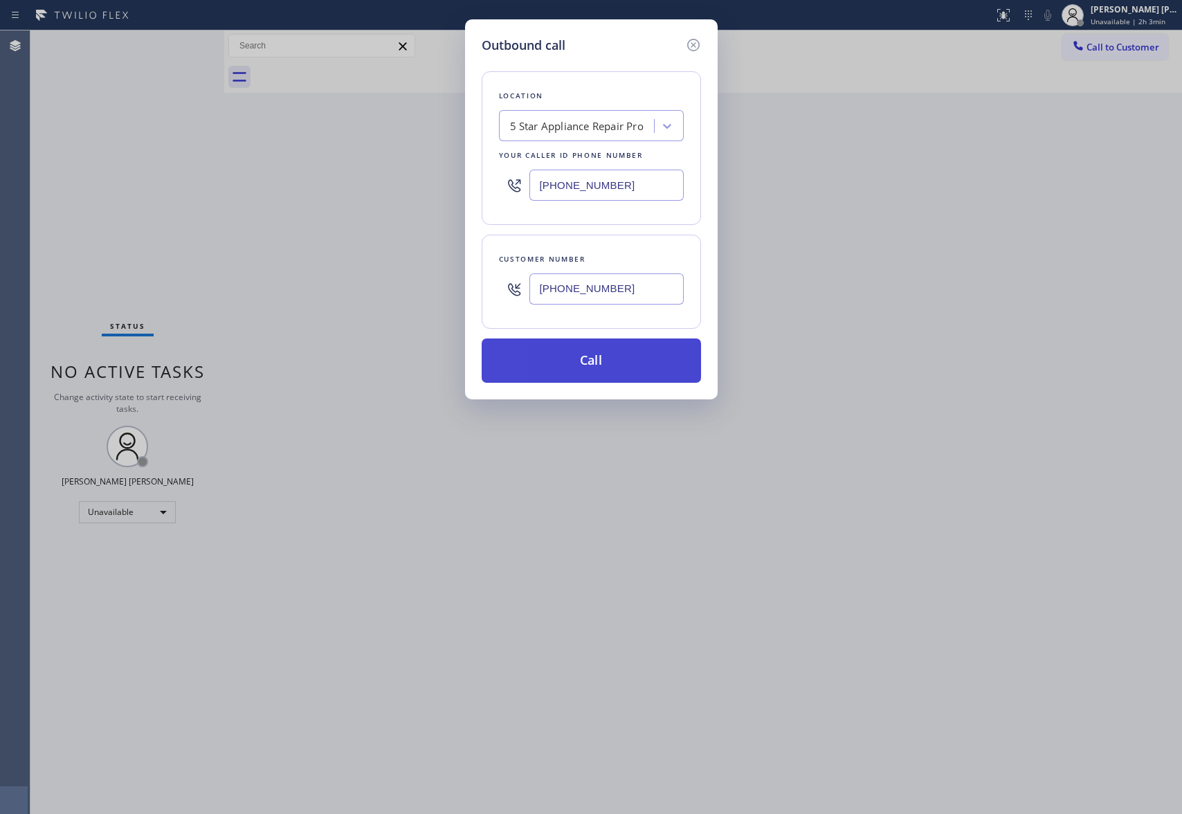
type input "[PHONE_NUMBER]"
click at [614, 363] on button "Call" at bounding box center [591, 360] width 219 height 44
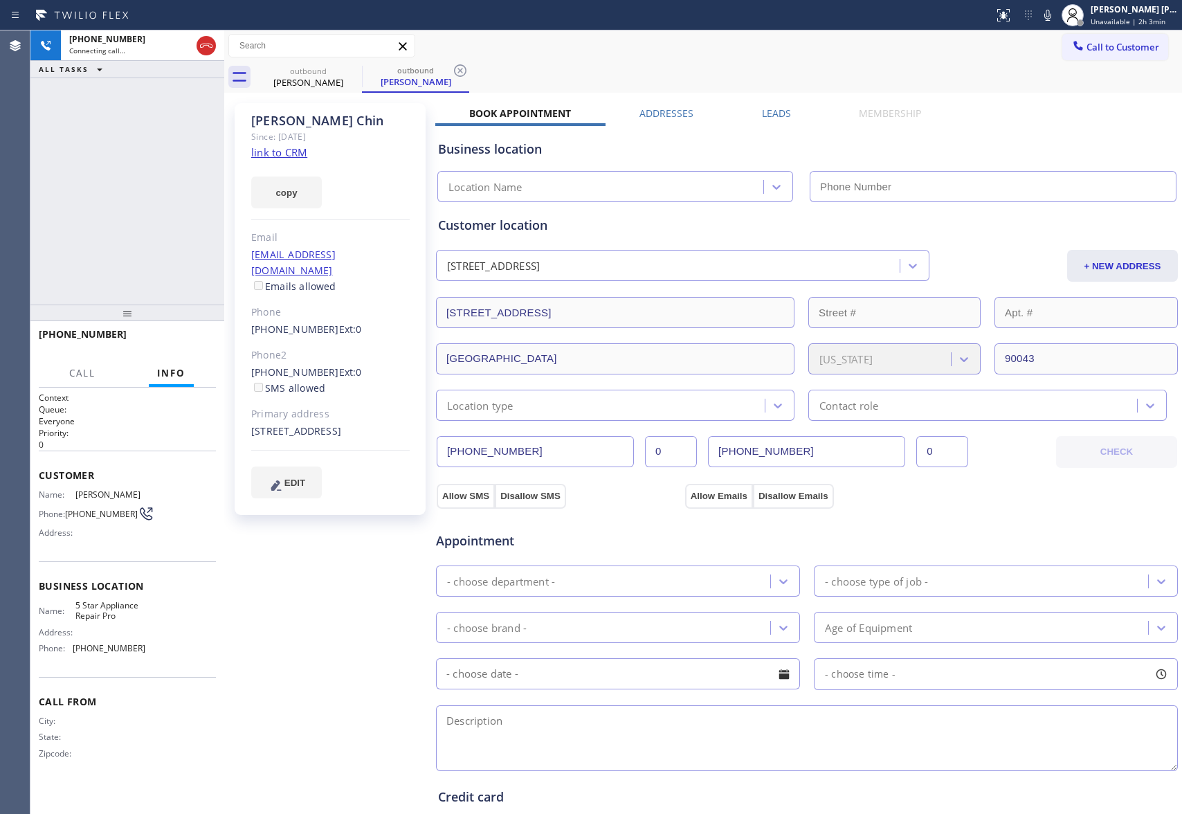
type input "[PHONE_NUMBER]"
click at [214, 45] on div at bounding box center [205, 45] width 19 height 17
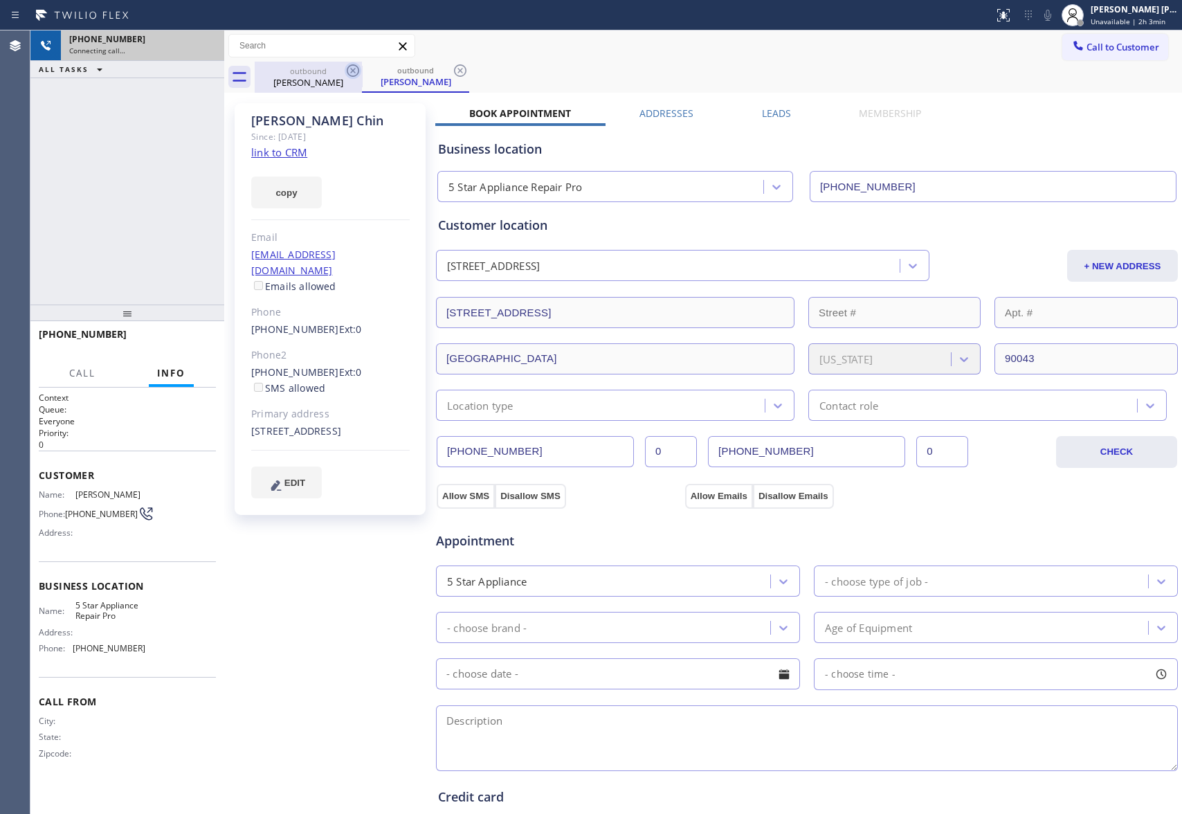
click at [355, 72] on icon at bounding box center [353, 70] width 17 height 17
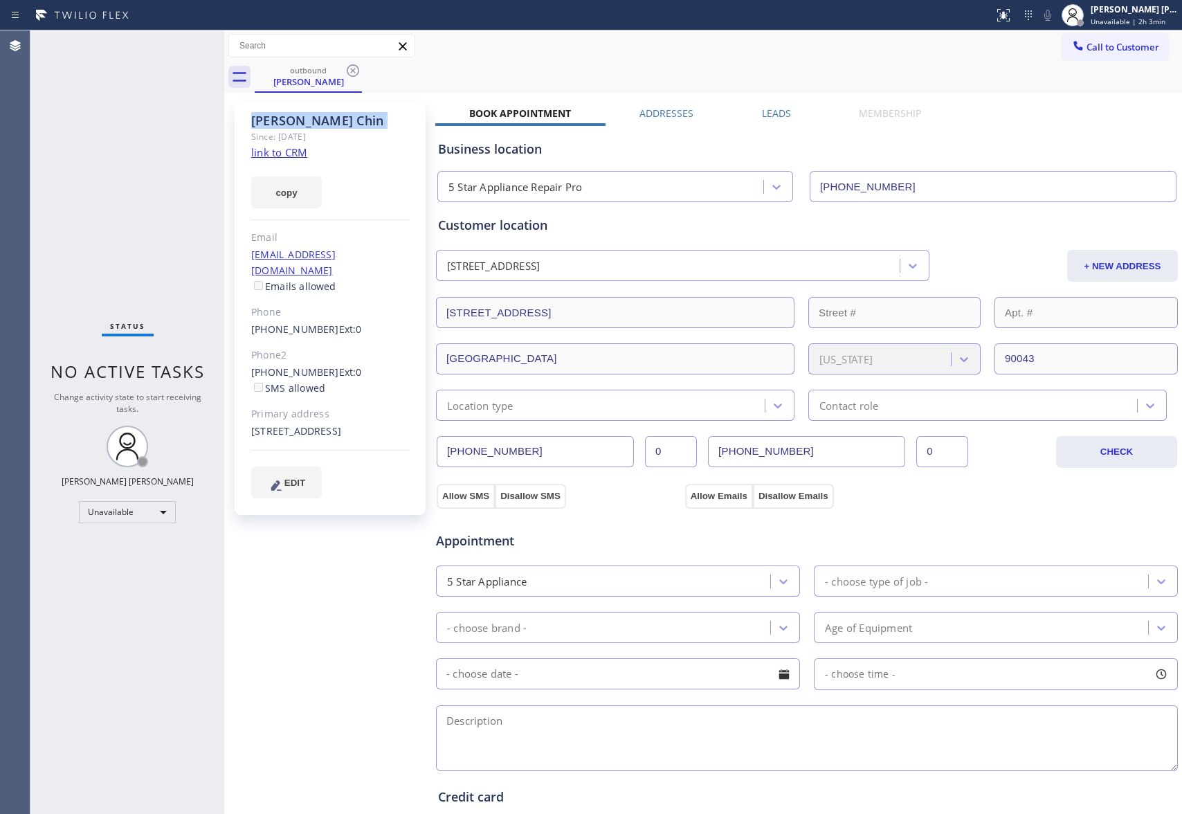
click at [355, 72] on icon at bounding box center [353, 70] width 17 height 17
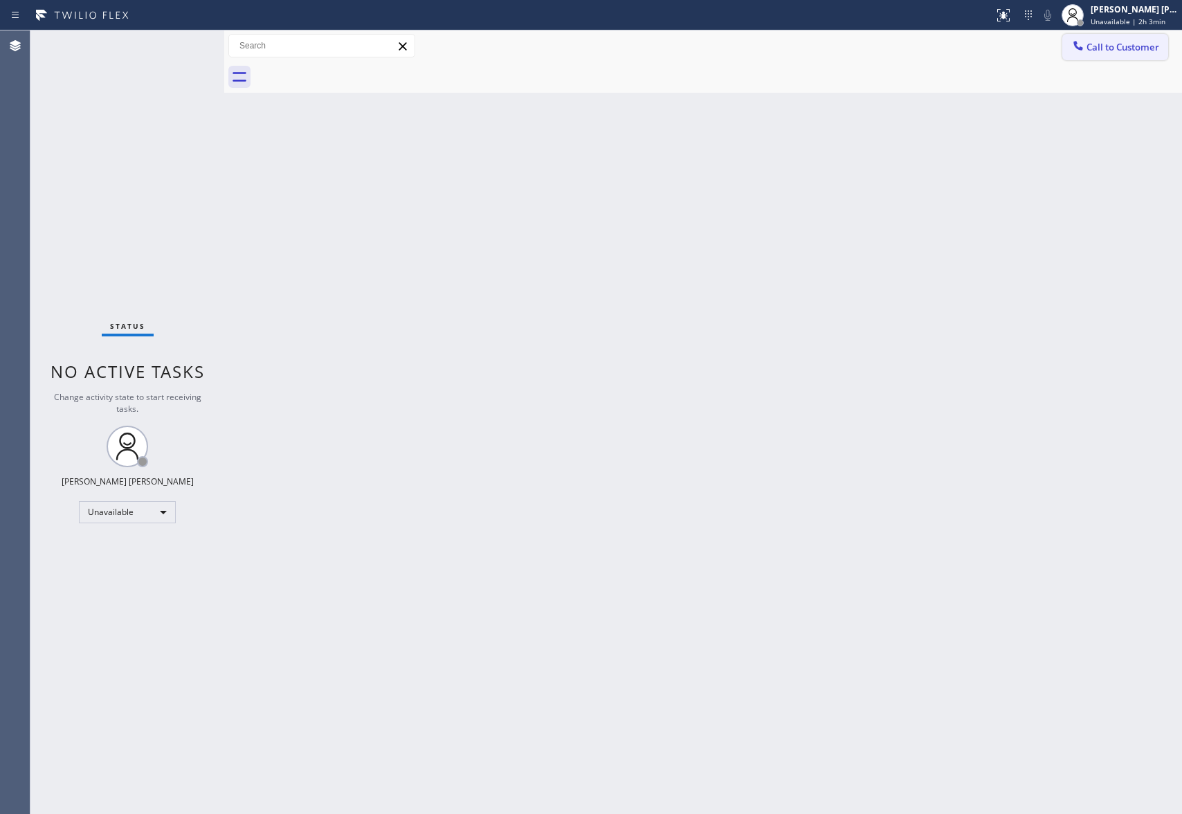
click at [1149, 42] on span "Call to Customer" at bounding box center [1122, 47] width 73 height 12
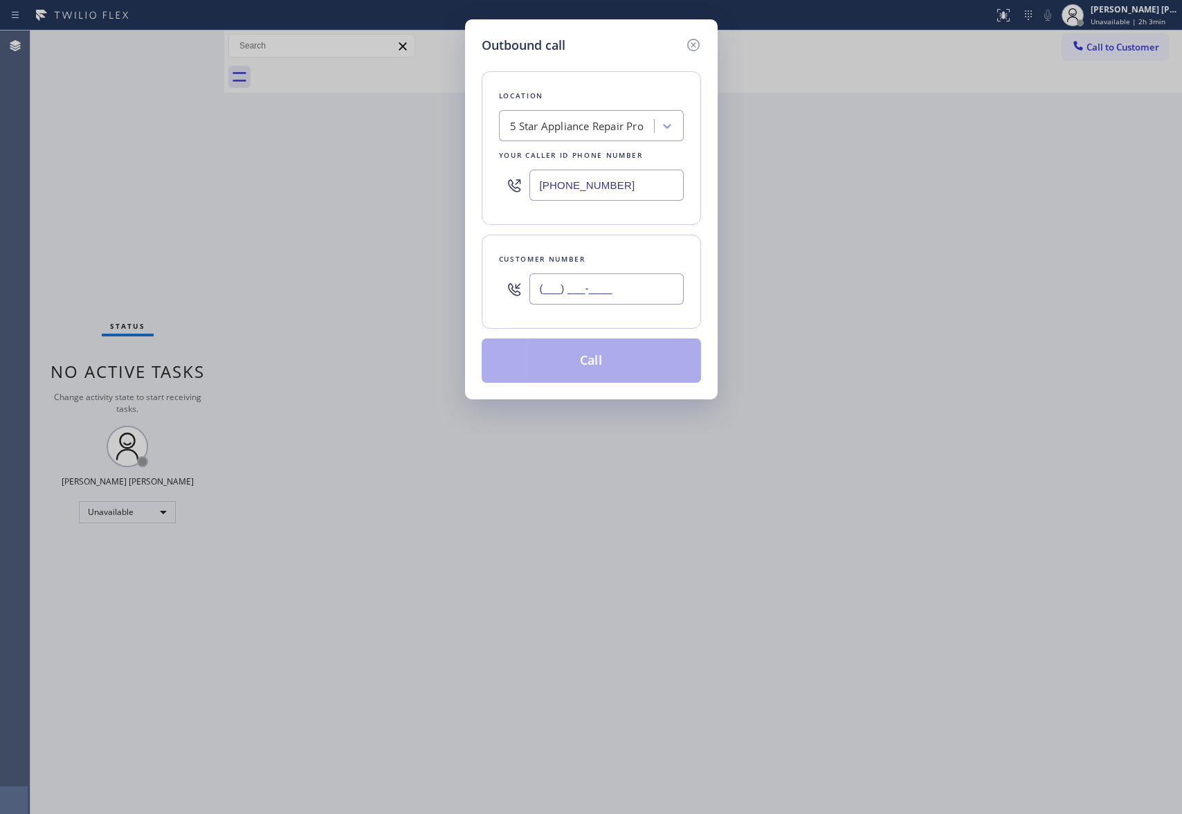
click at [628, 277] on input "(___) ___-____" at bounding box center [606, 288] width 154 height 31
paste input "925) 503-5009"
type input "[PHONE_NUMBER]"
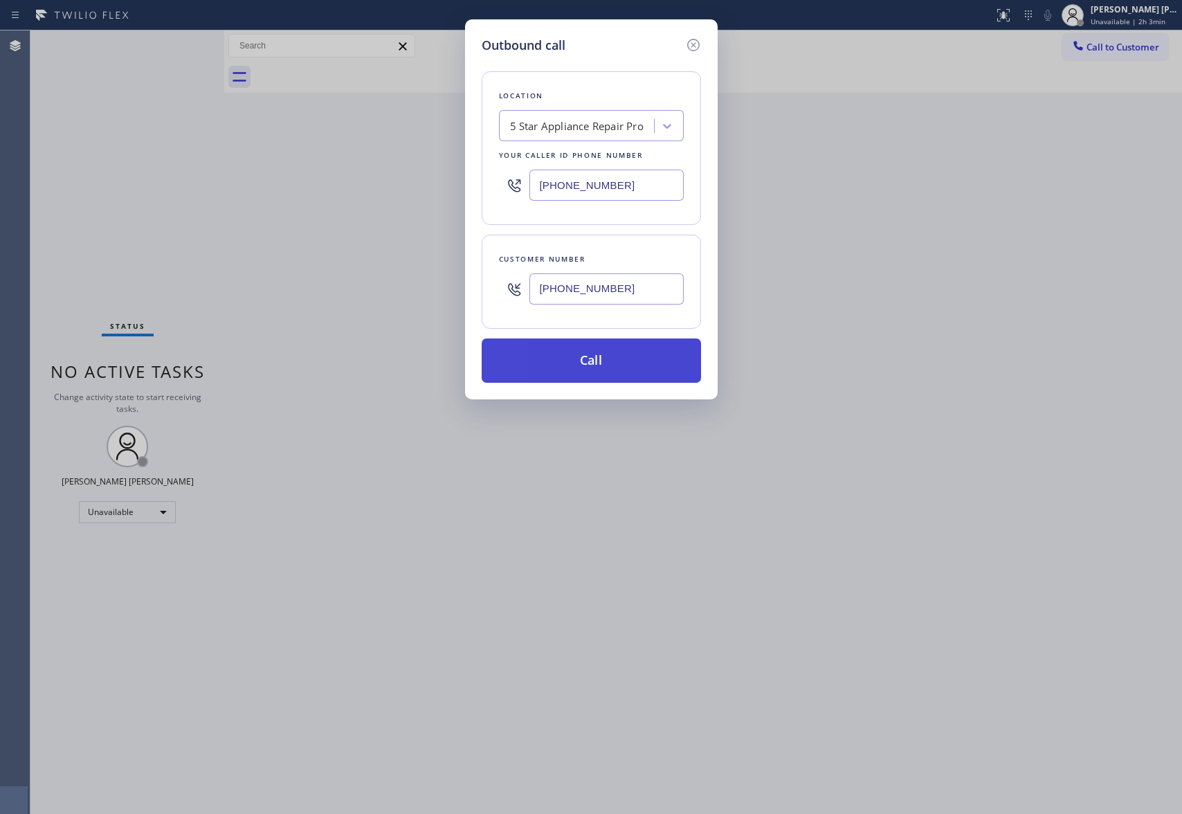
click at [625, 357] on button "Call" at bounding box center [591, 360] width 219 height 44
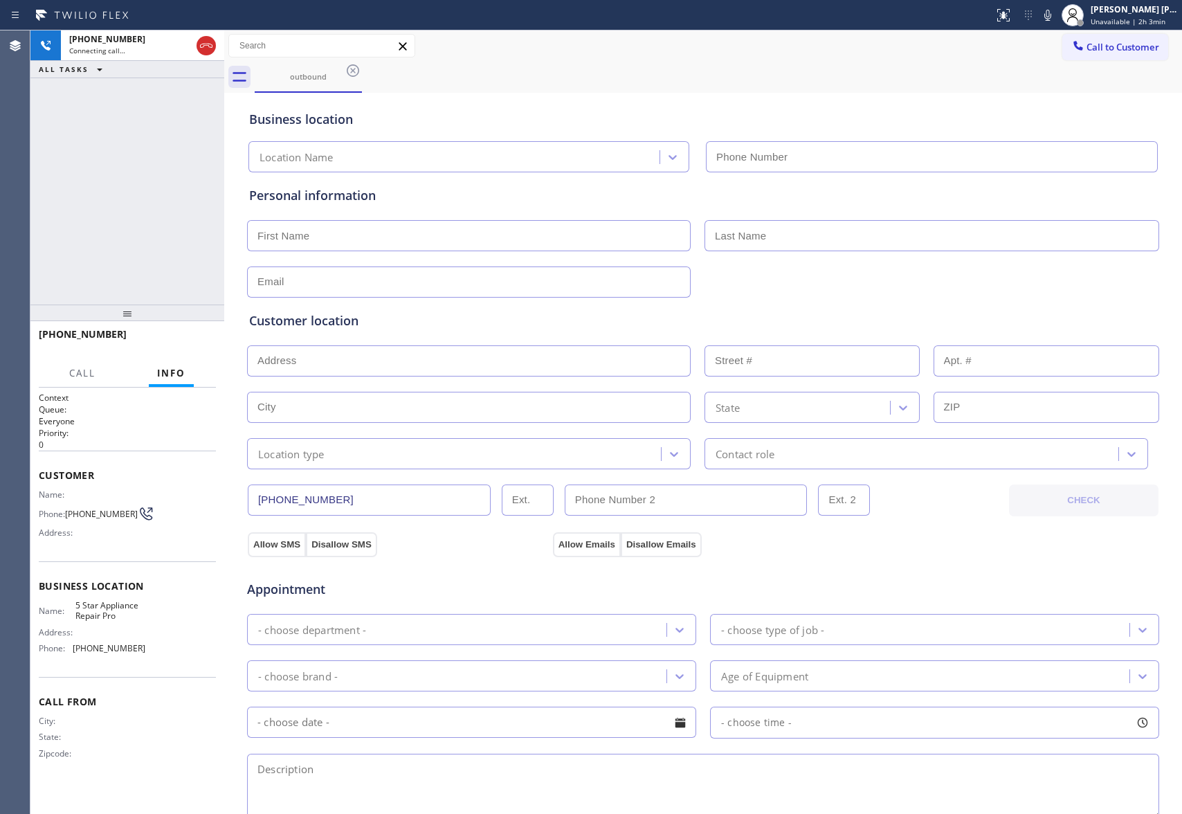
type input "[PHONE_NUMBER]"
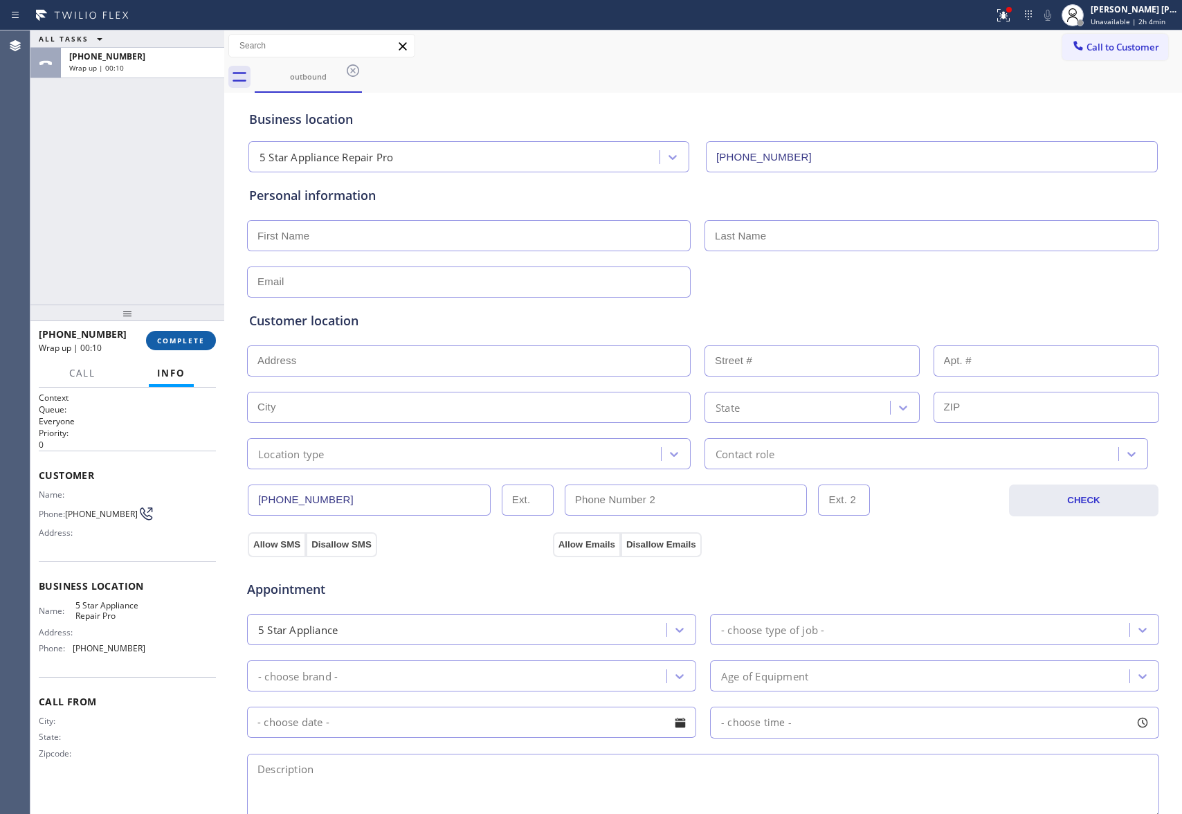
click at [194, 333] on button "COMPLETE" at bounding box center [181, 340] width 70 height 19
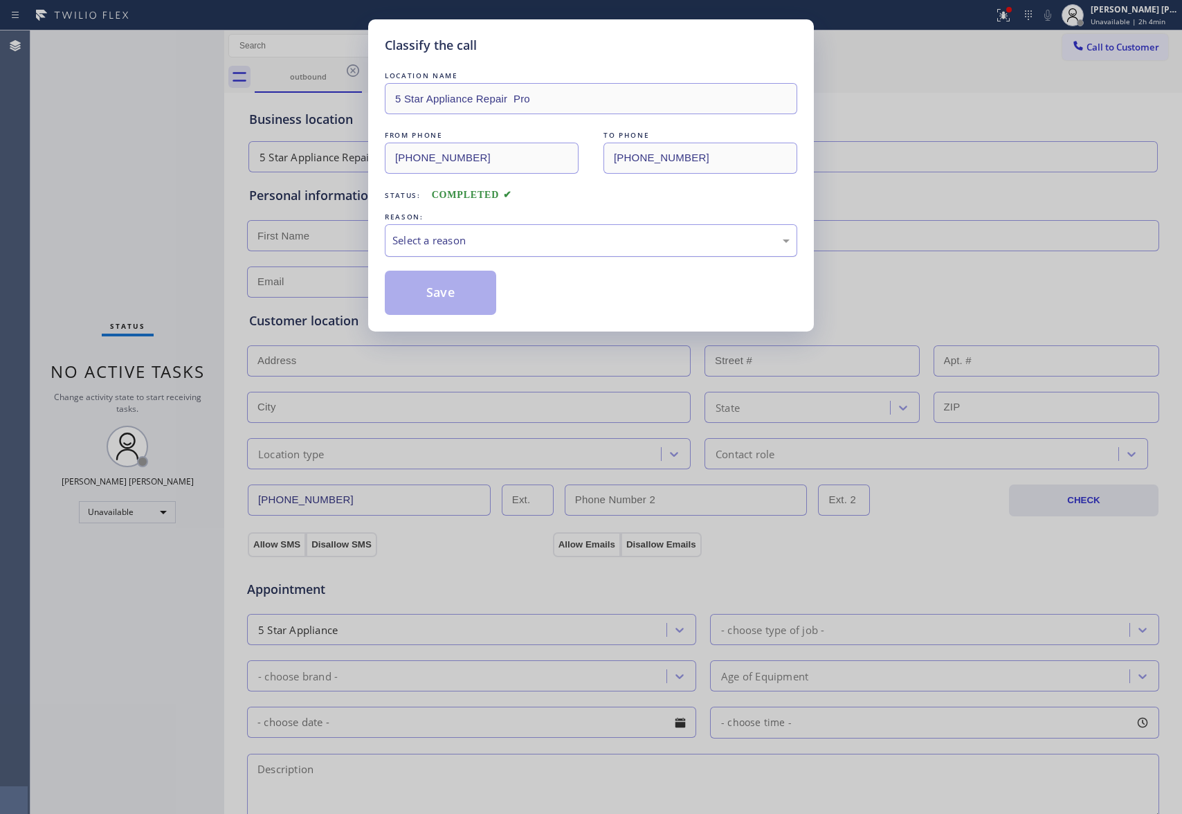
click at [452, 238] on div "Select a reason" at bounding box center [590, 240] width 397 height 16
click at [448, 295] on button "Save" at bounding box center [440, 293] width 111 height 44
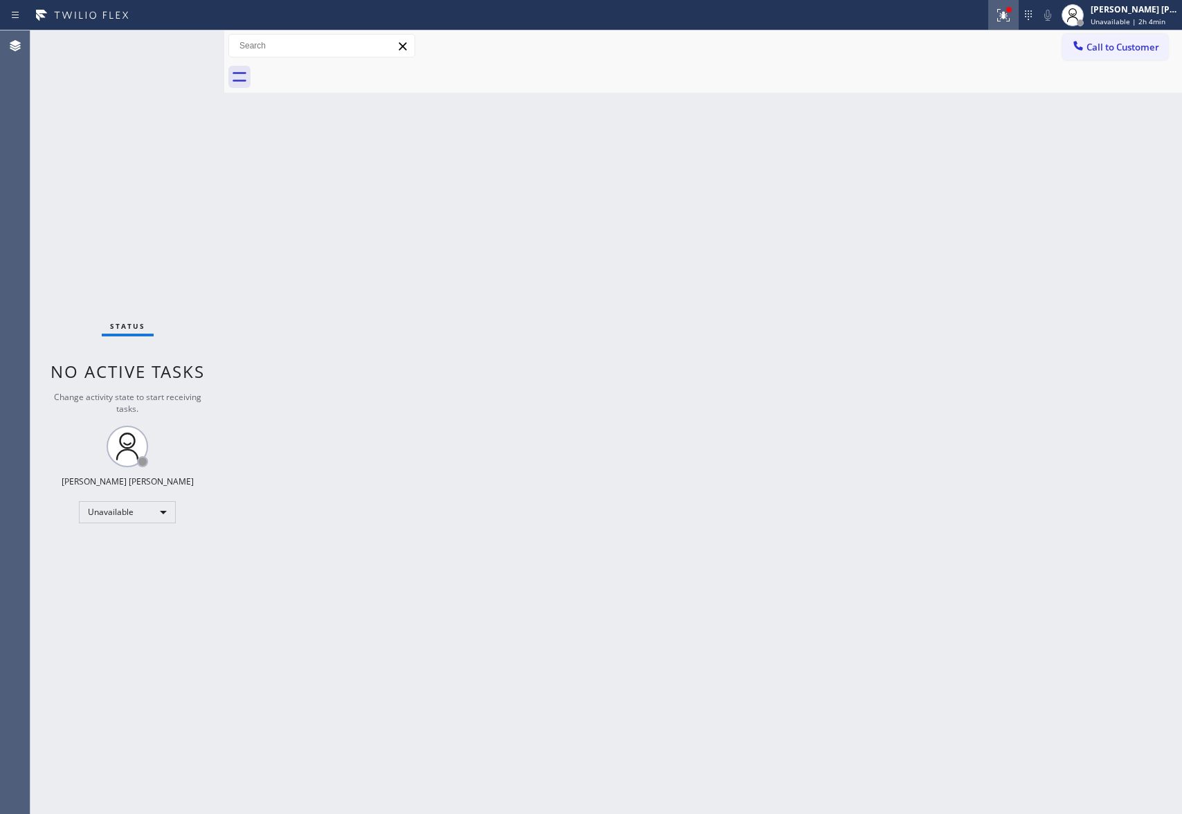
click at [1005, 7] on div at bounding box center [1009, 10] width 8 height 8
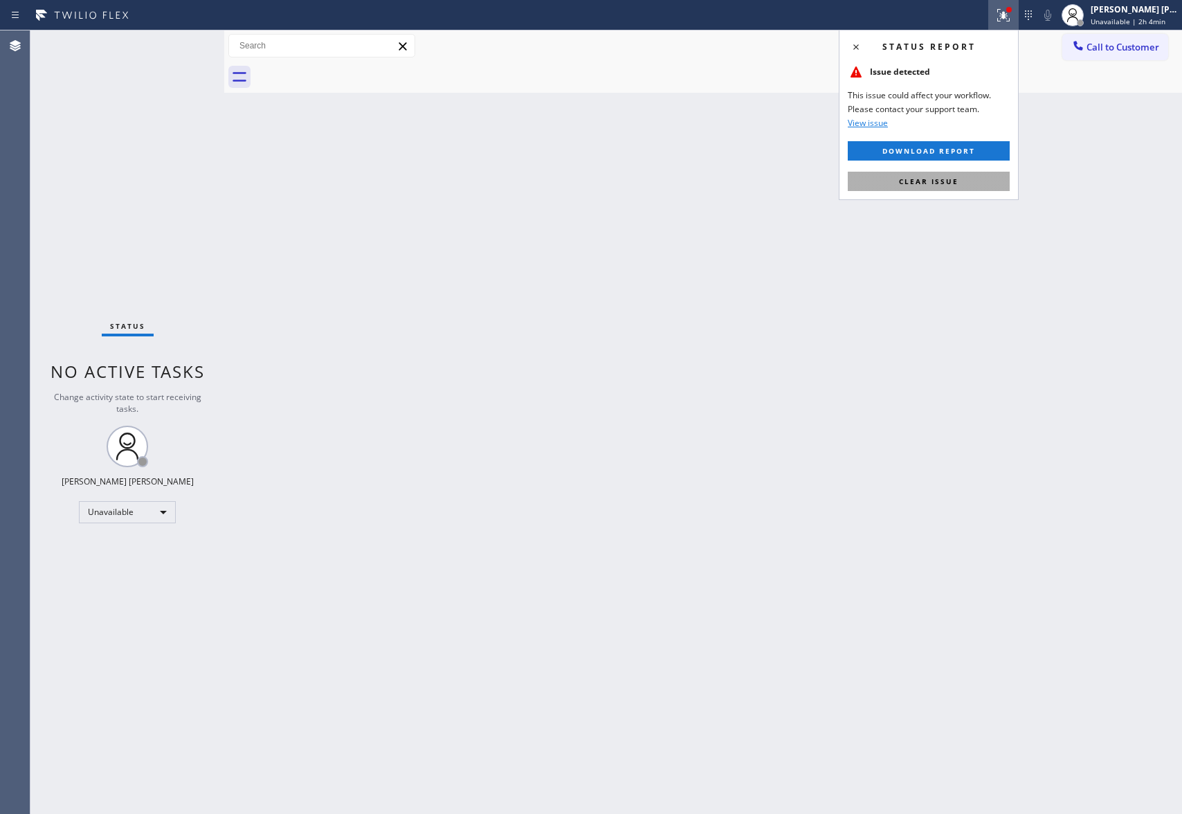
click at [976, 183] on button "Clear issue" at bounding box center [929, 181] width 162 height 19
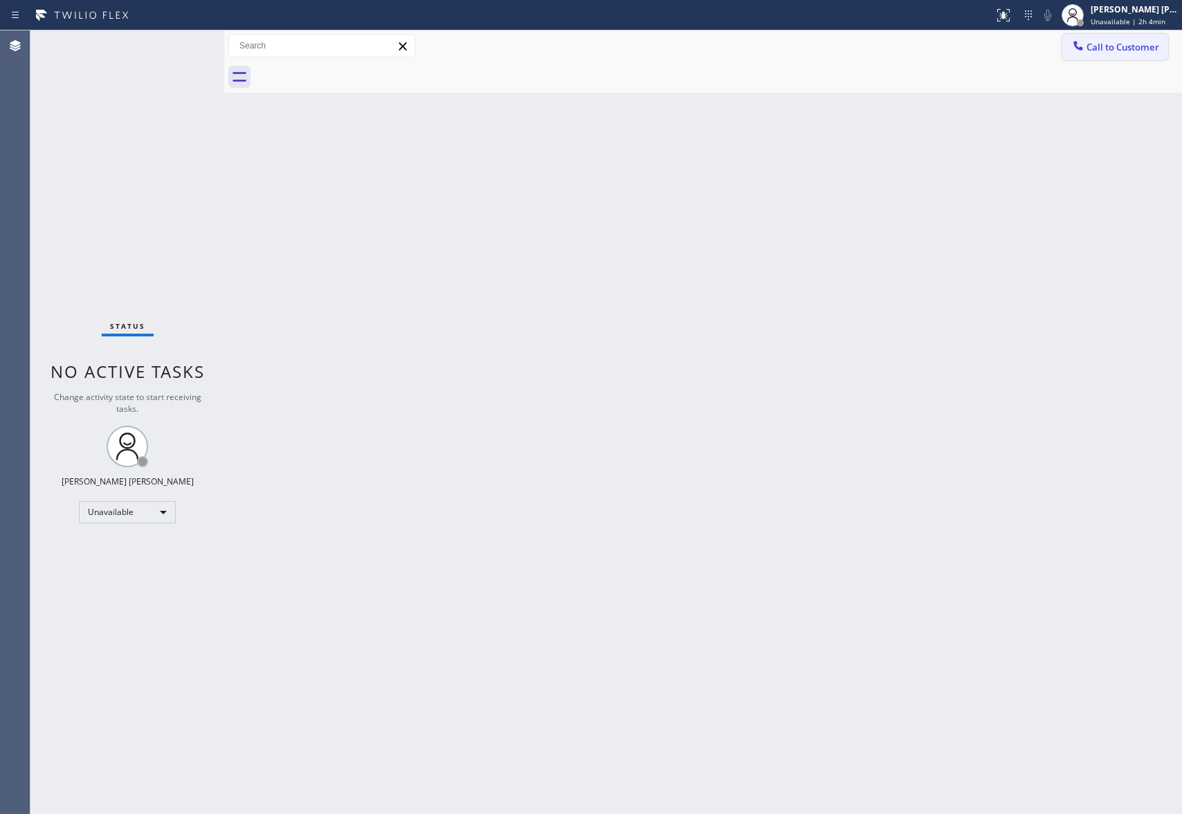
click at [1119, 44] on span "Call to Customer" at bounding box center [1122, 47] width 73 height 12
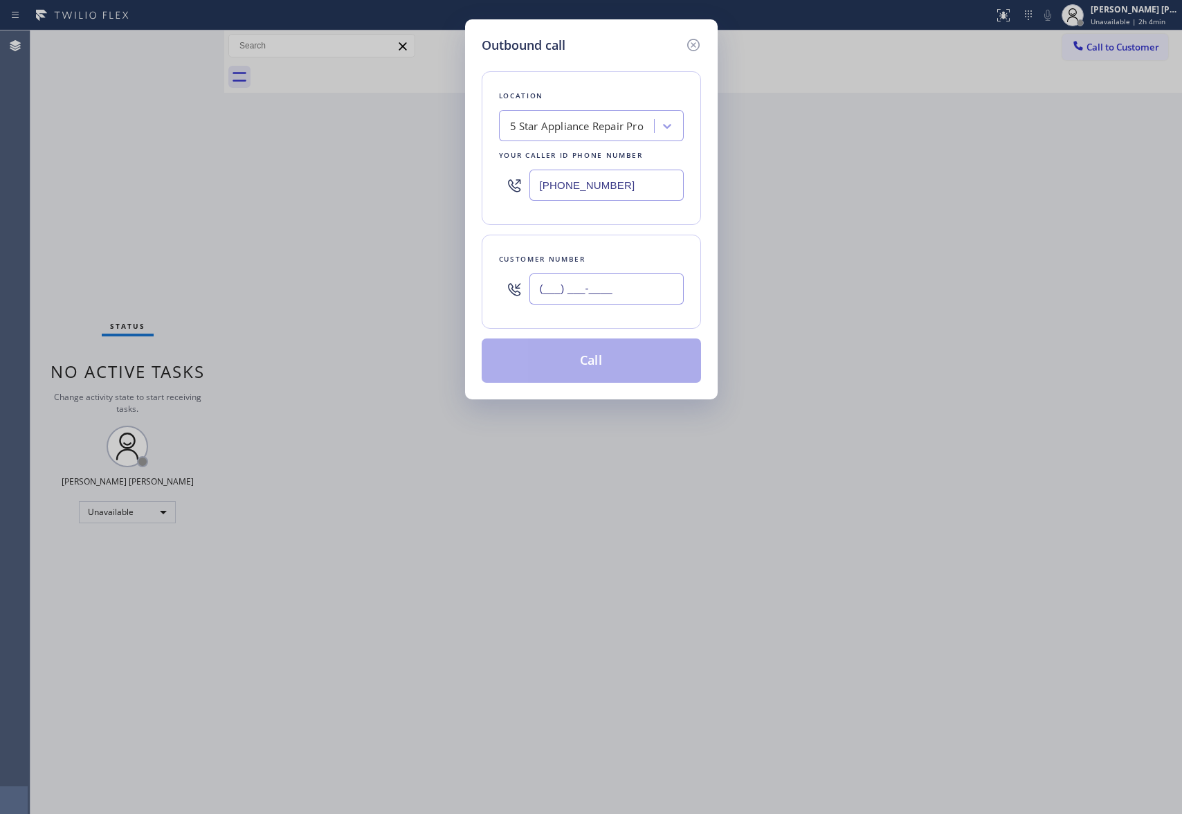
click at [616, 303] on input "(___) ___-____" at bounding box center [606, 288] width 154 height 31
paste input "469) 614-1462"
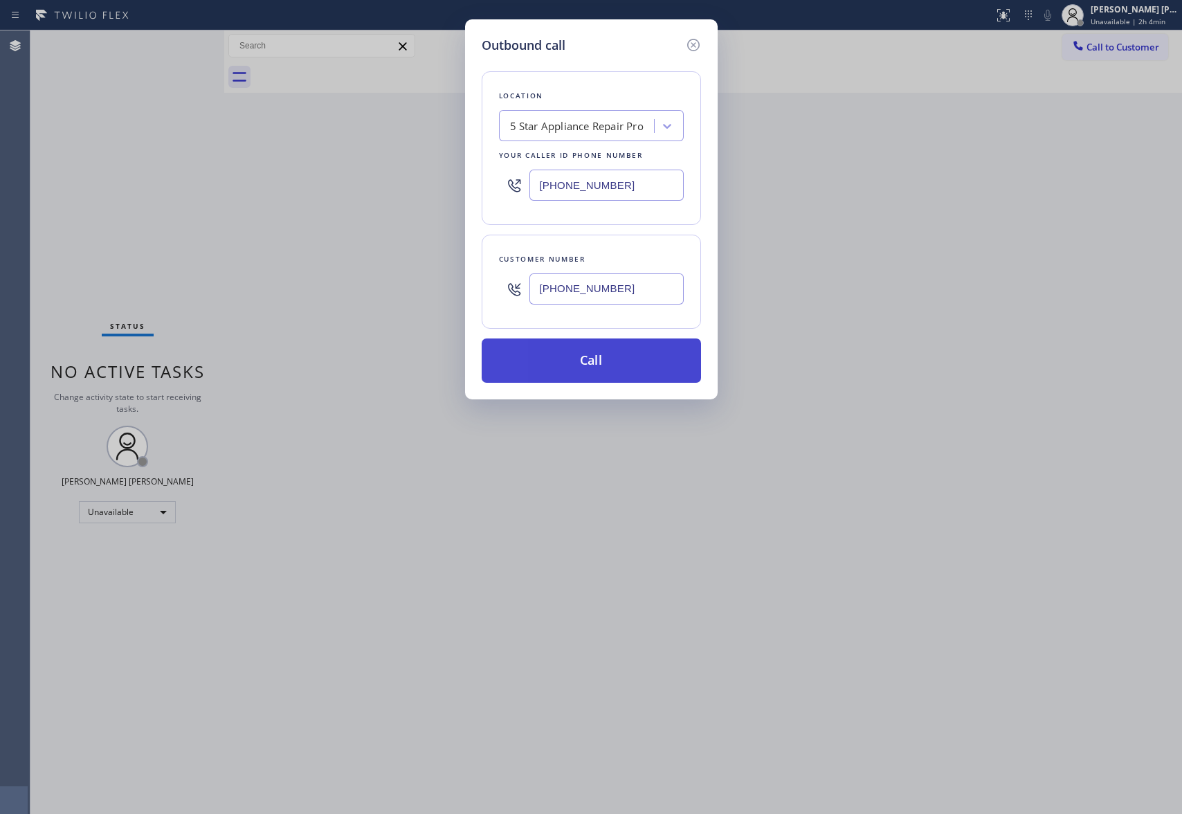
type input "[PHONE_NUMBER]"
click at [602, 364] on button "Call" at bounding box center [591, 360] width 219 height 44
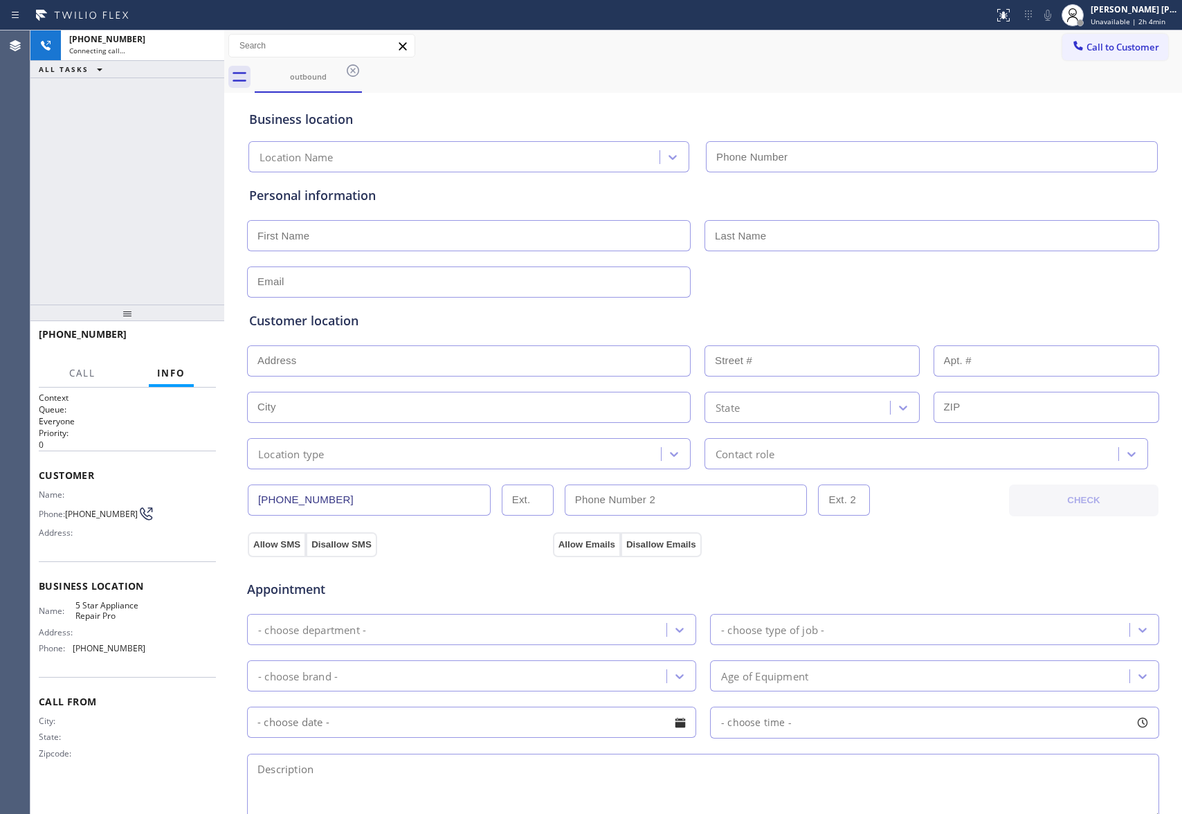
type input "[PHONE_NUMBER]"
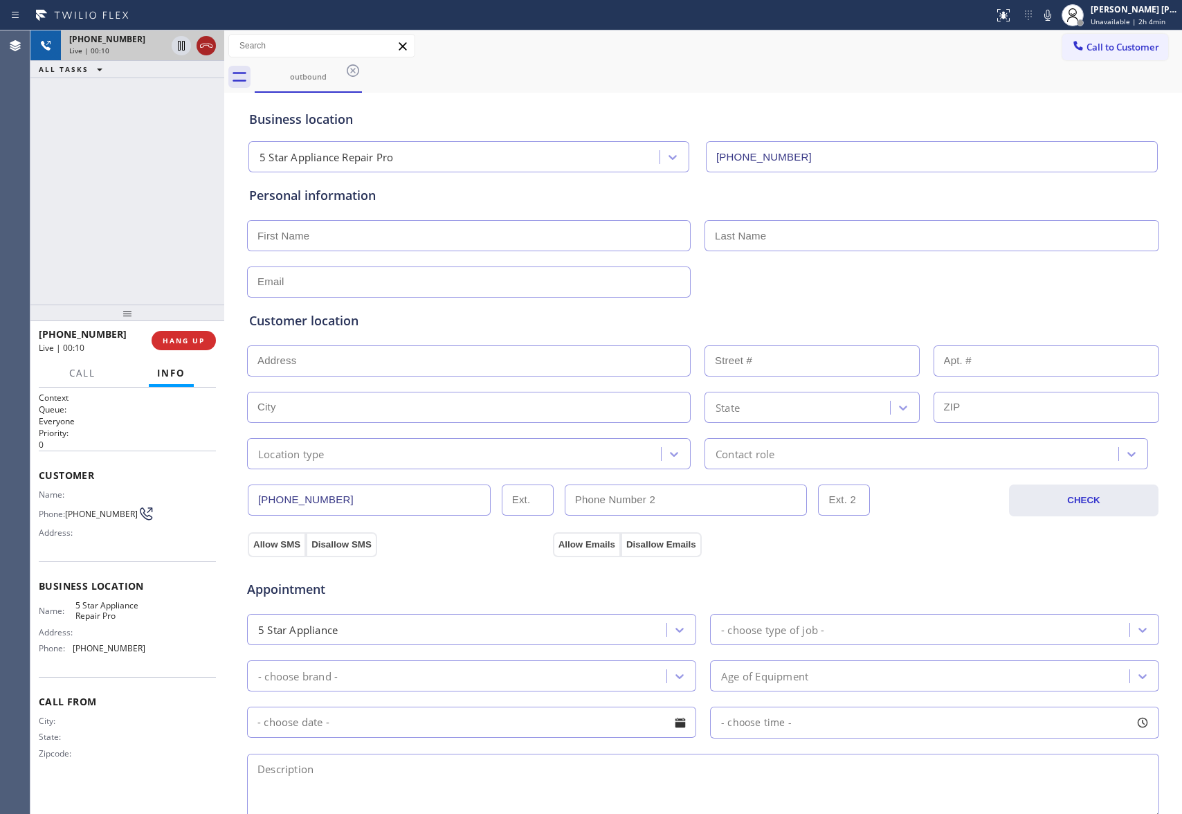
click at [210, 45] on icon at bounding box center [206, 45] width 17 height 17
click at [360, 72] on icon at bounding box center [353, 70] width 17 height 17
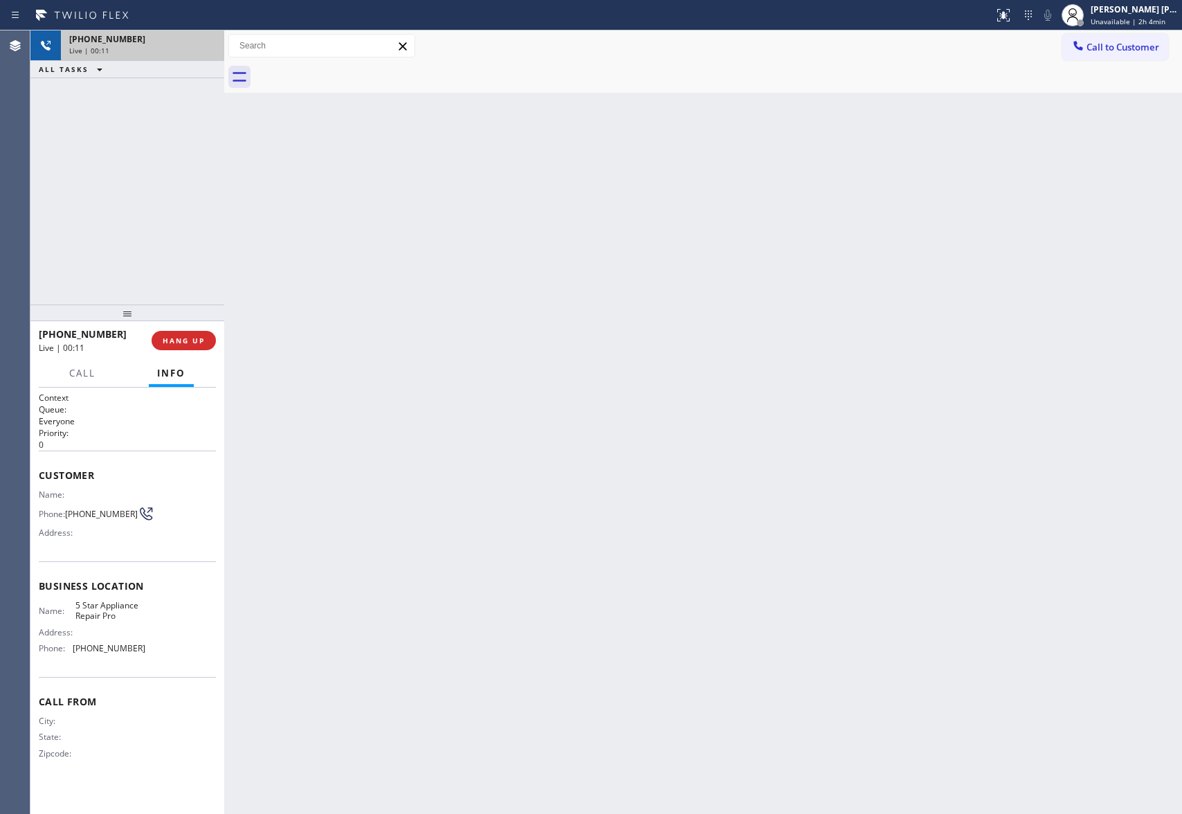
click at [349, 72] on div at bounding box center [718, 77] width 927 height 31
click at [1160, 51] on button "Call to Customer" at bounding box center [1115, 47] width 106 height 26
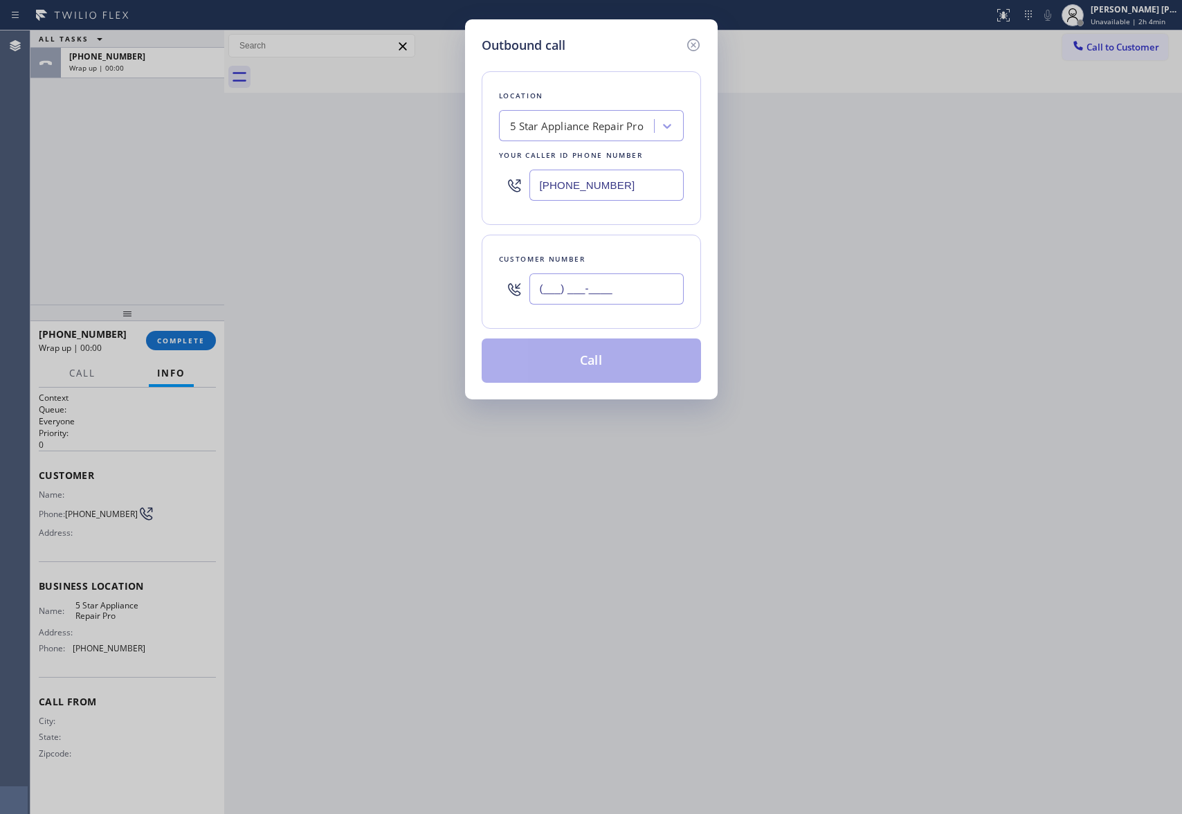
click at [623, 281] on input "(___) ___-____" at bounding box center [606, 288] width 154 height 31
paste input "415) 684-0813"
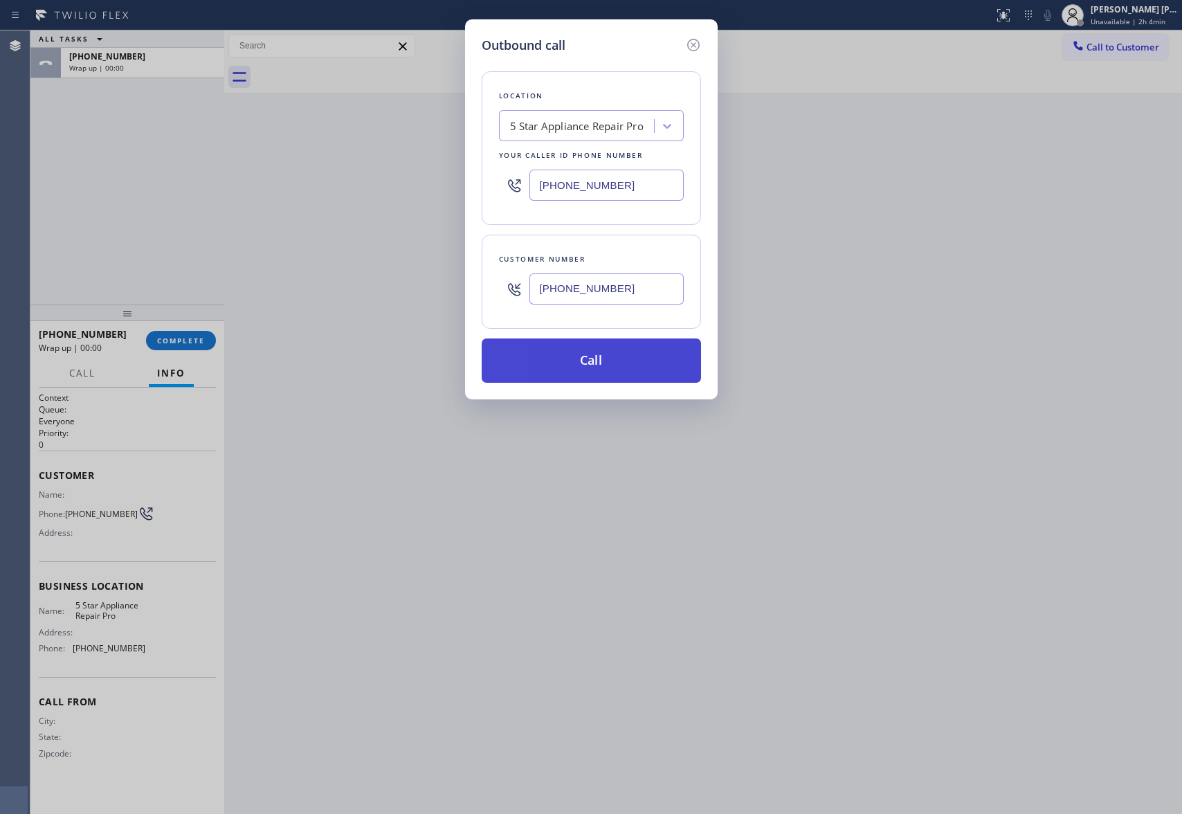
type input "[PHONE_NUMBER]"
click at [613, 366] on button "Call" at bounding box center [591, 360] width 219 height 44
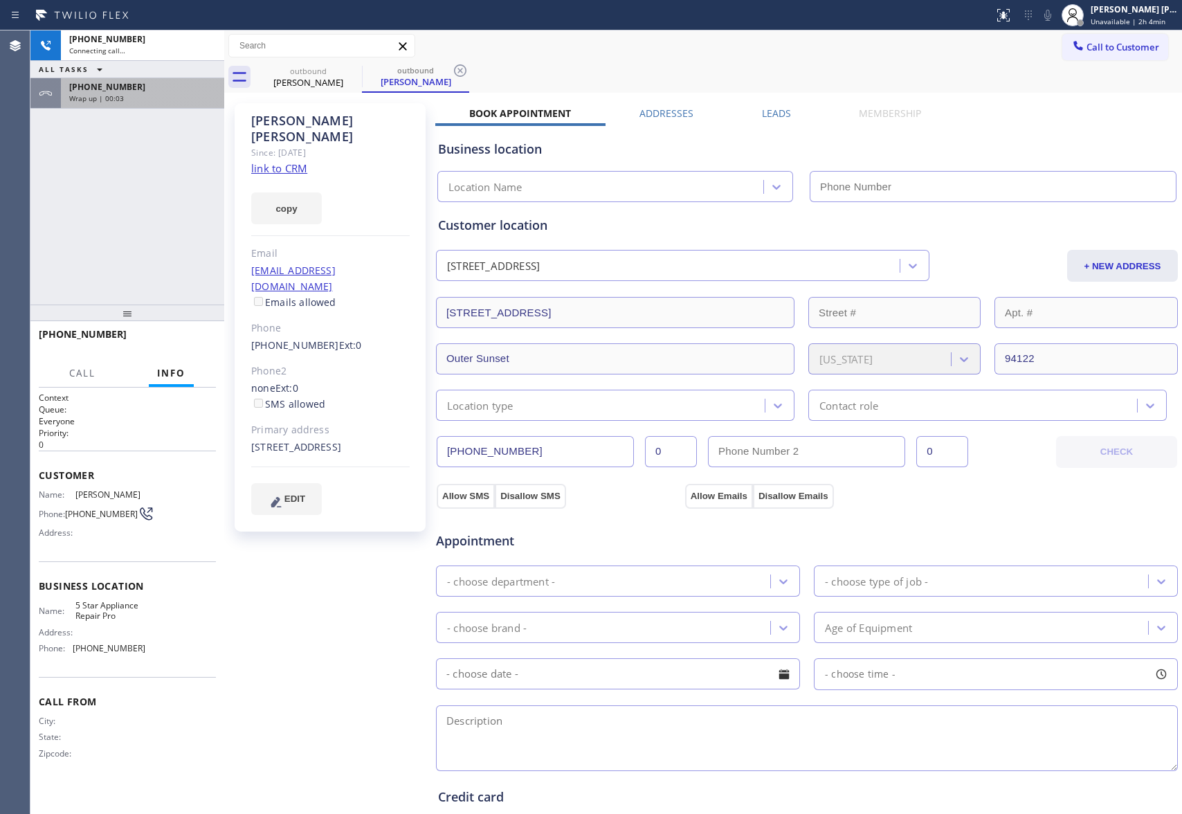
click at [178, 98] on div "Wrap up | 00:03" at bounding box center [142, 98] width 147 height 10
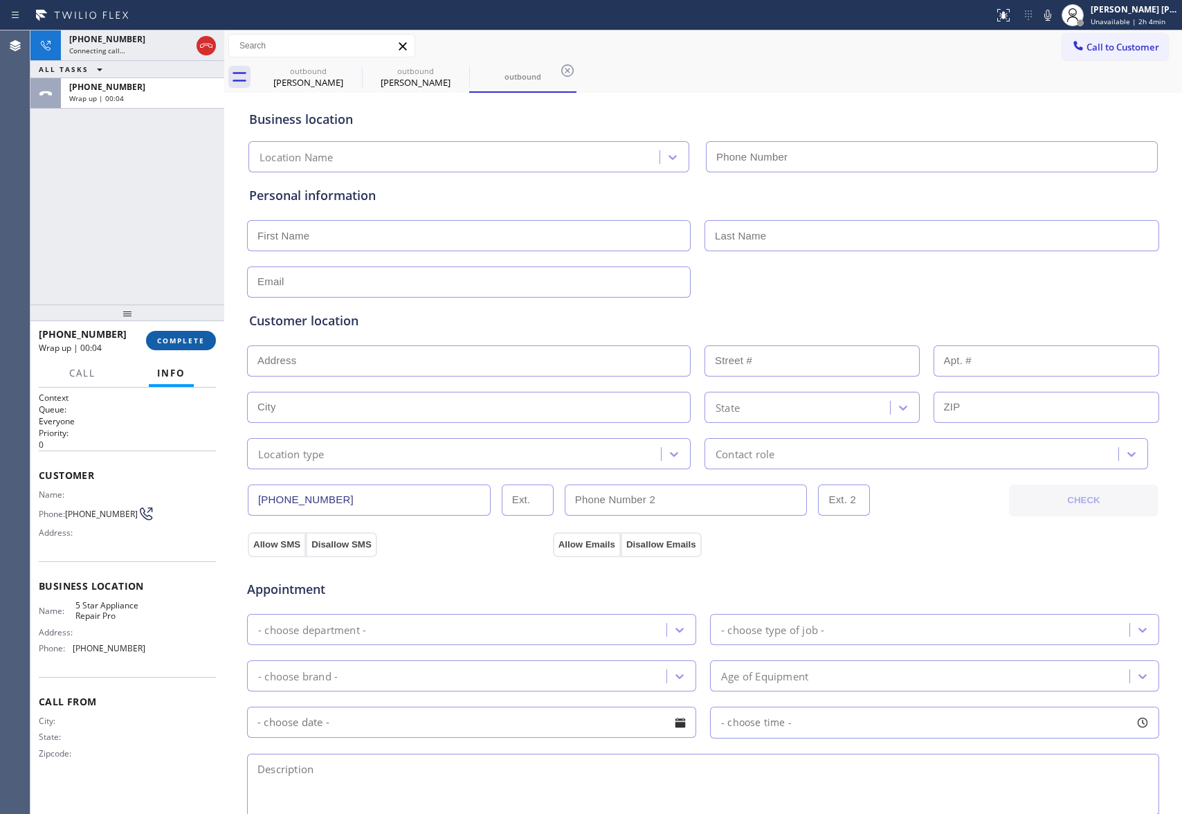
click at [189, 339] on span "COMPLETE" at bounding box center [181, 341] width 48 height 10
type input "[PHONE_NUMBER]"
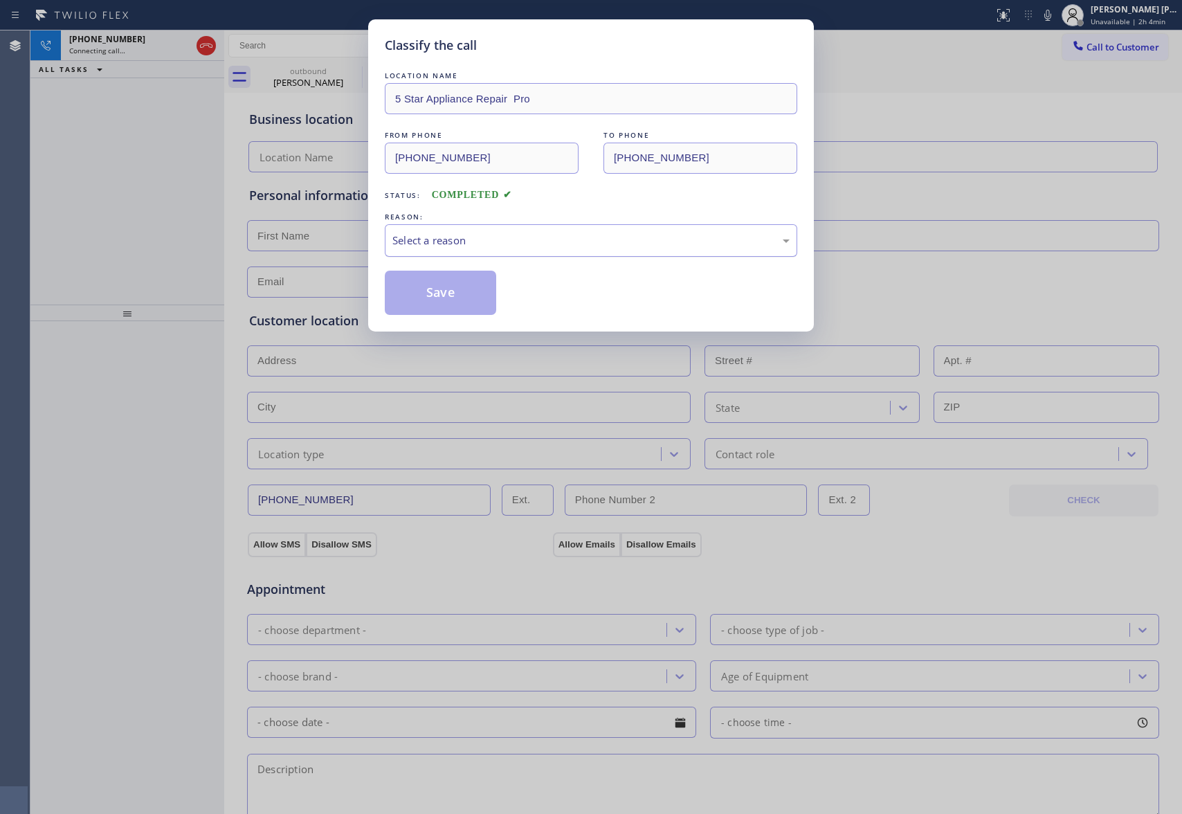
type input "[PHONE_NUMBER]"
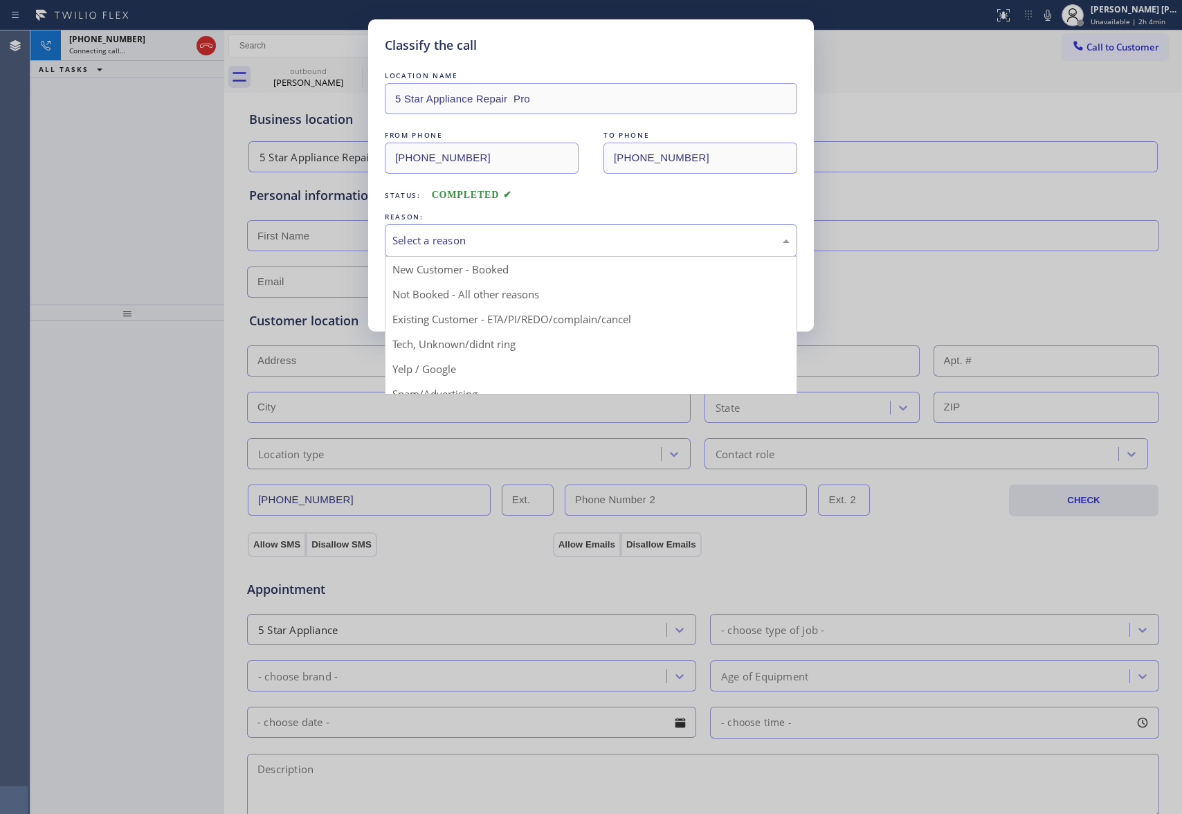
click at [464, 237] on div "Select a reason" at bounding box center [590, 240] width 397 height 16
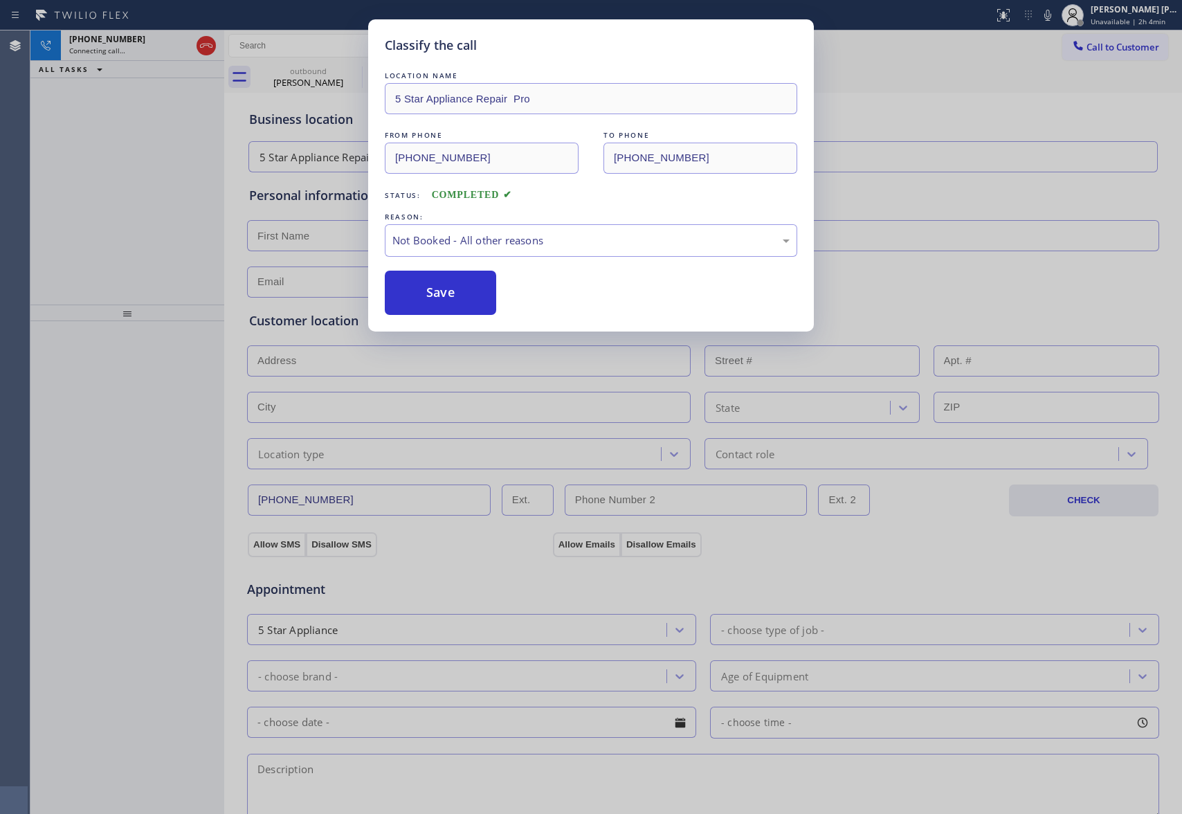
click at [437, 294] on button "Save" at bounding box center [440, 293] width 111 height 44
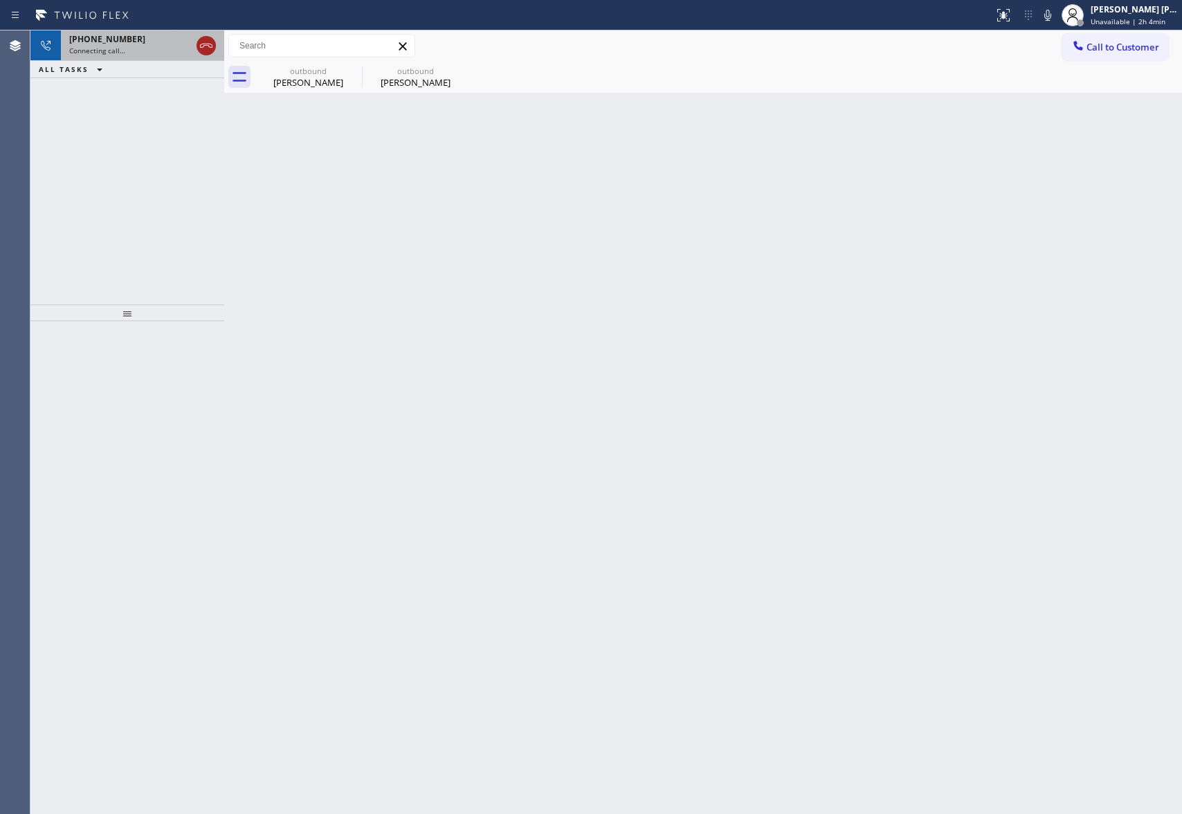
click at [208, 45] on icon at bounding box center [206, 46] width 12 height 4
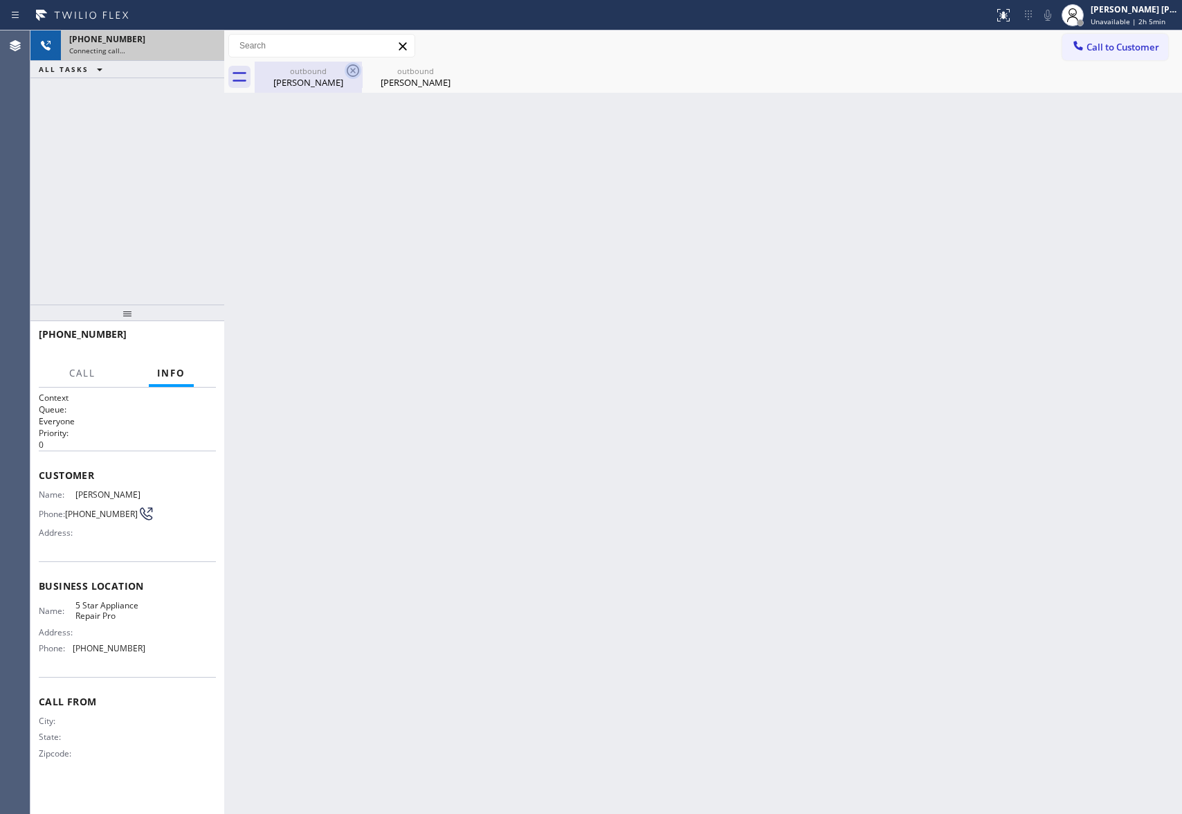
click at [350, 75] on icon at bounding box center [353, 70] width 12 height 12
click at [0, 0] on icon at bounding box center [0, 0] width 0 height 0
click at [350, 75] on div at bounding box center [718, 77] width 927 height 31
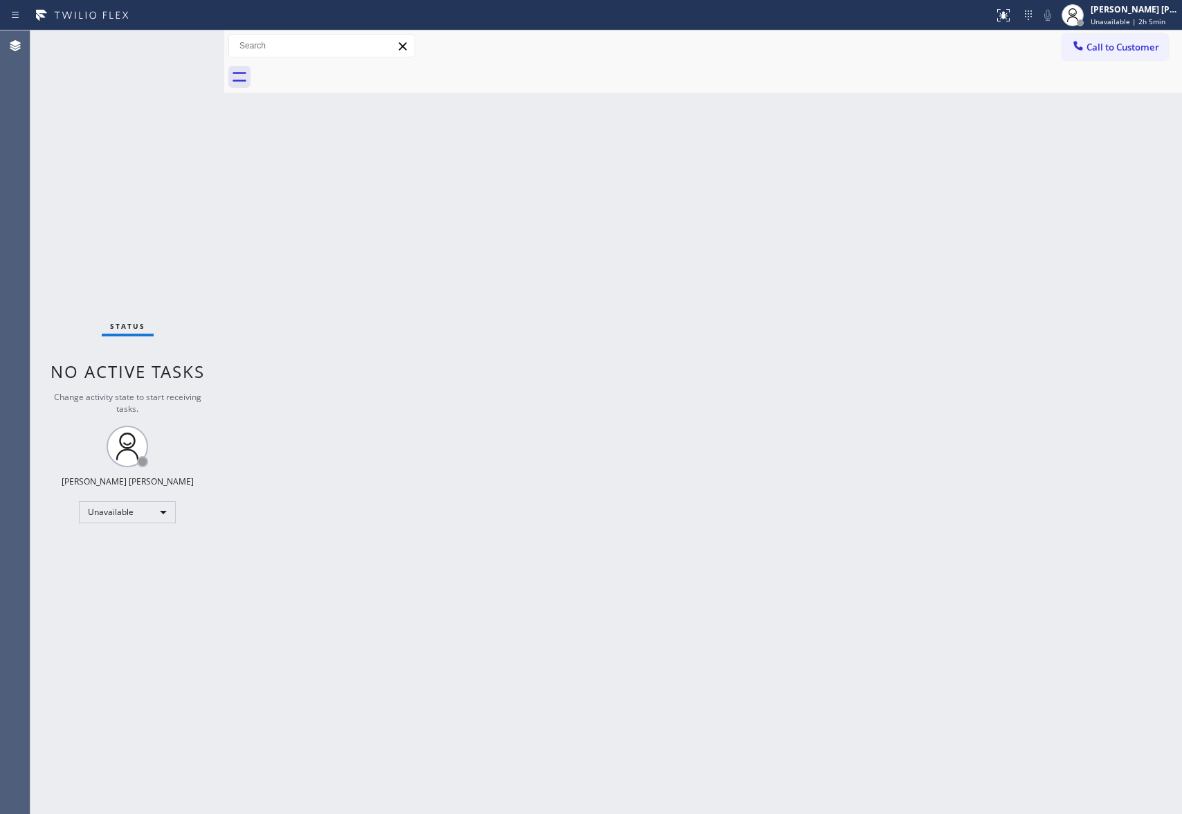
click at [350, 75] on div at bounding box center [718, 77] width 927 height 31
click at [1129, 18] on span "Unavailable | 2h 7min" at bounding box center [1127, 22] width 75 height 10
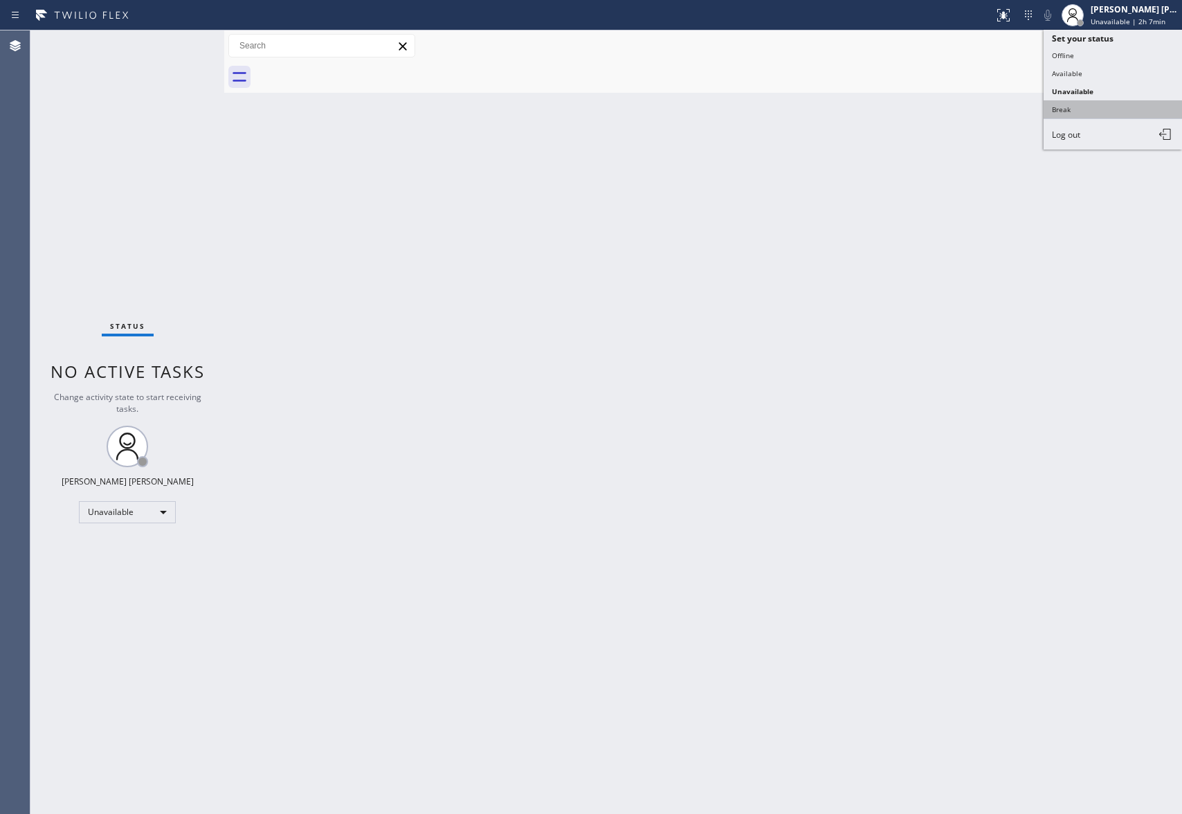
click at [1088, 109] on button "Break" at bounding box center [1112, 109] width 138 height 18
